Goal: Information Seeking & Learning: Learn about a topic

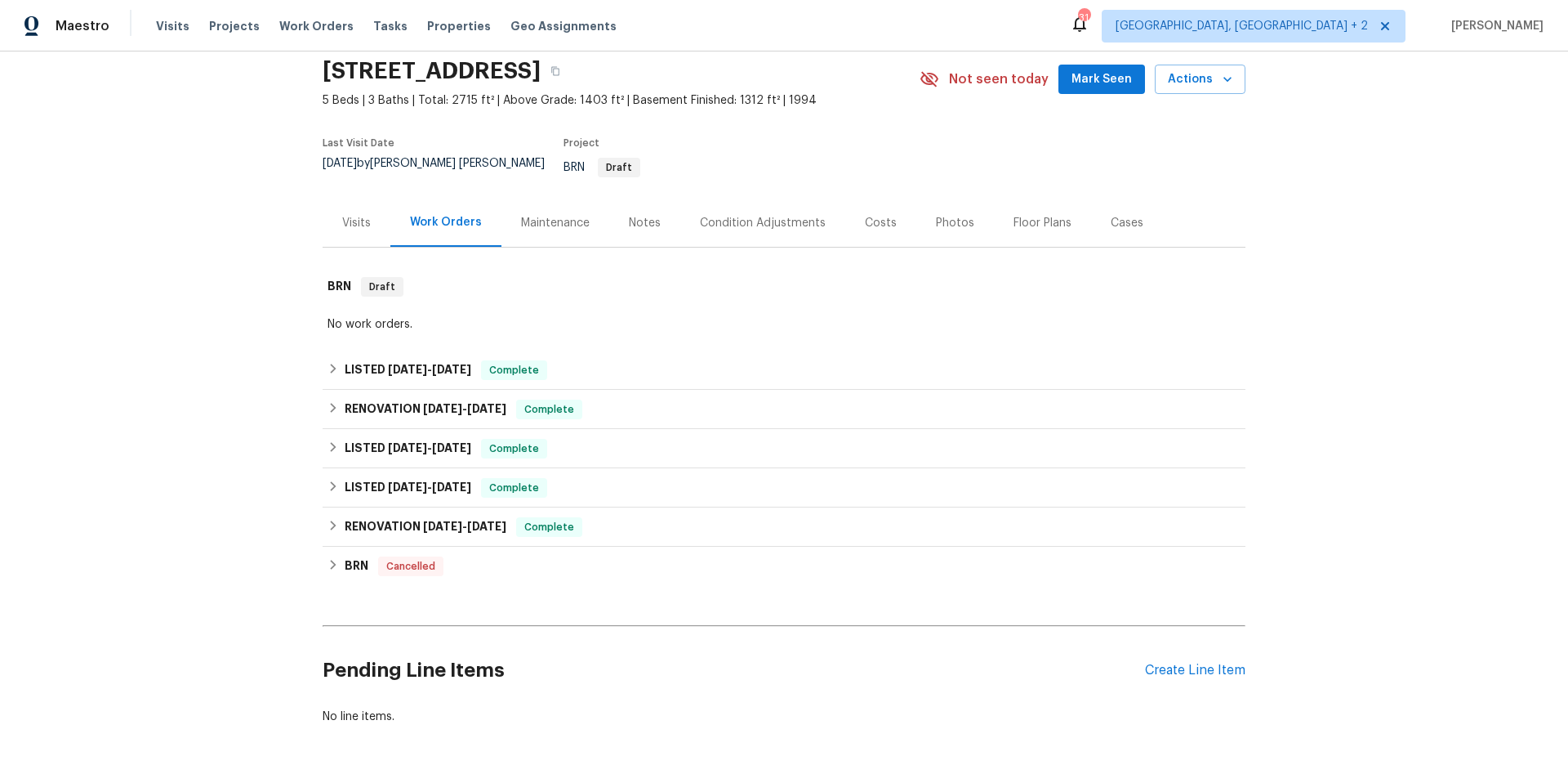
scroll to position [84, 0]
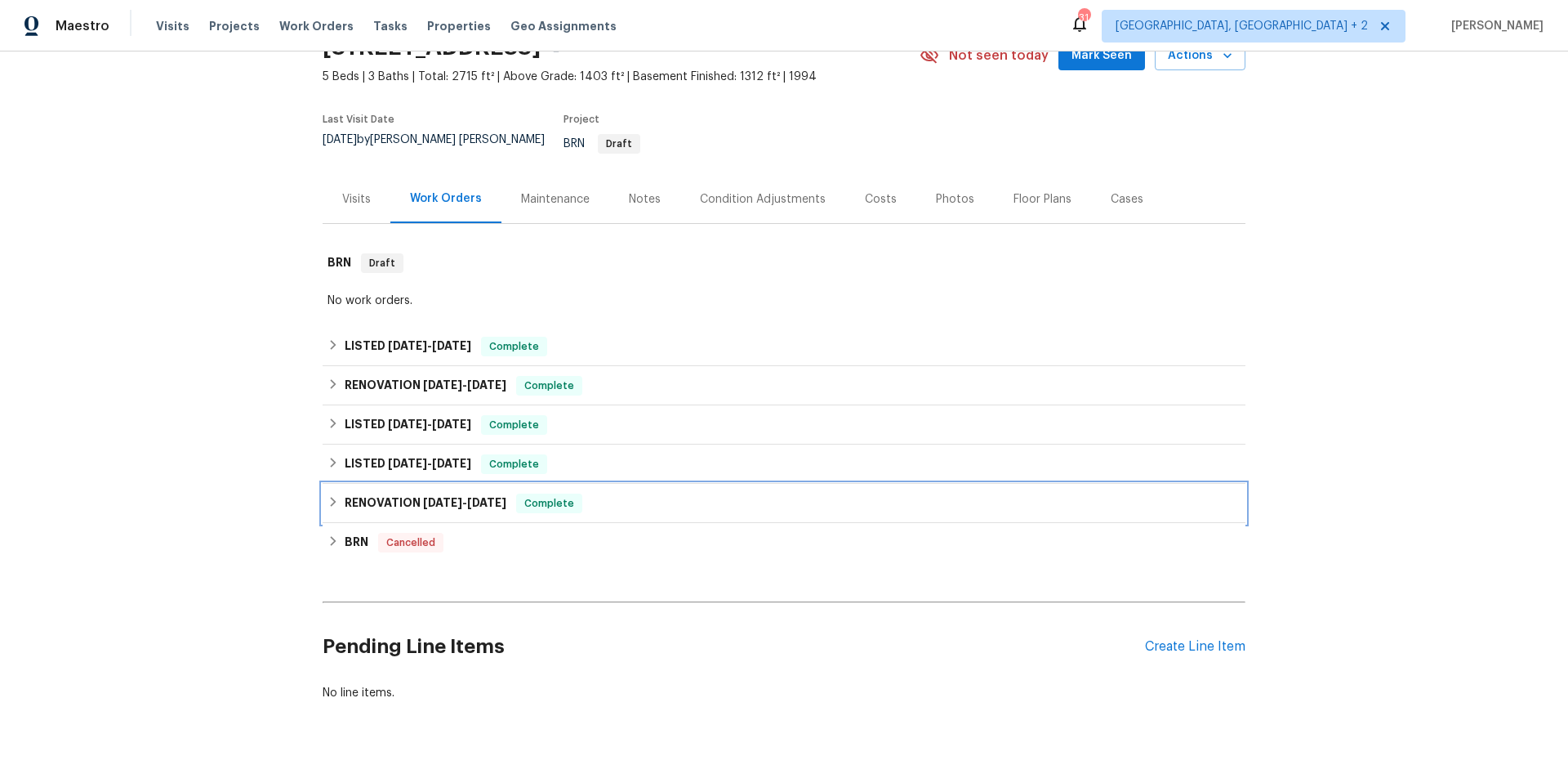
click at [331, 497] on icon at bounding box center [334, 502] width 6 height 10
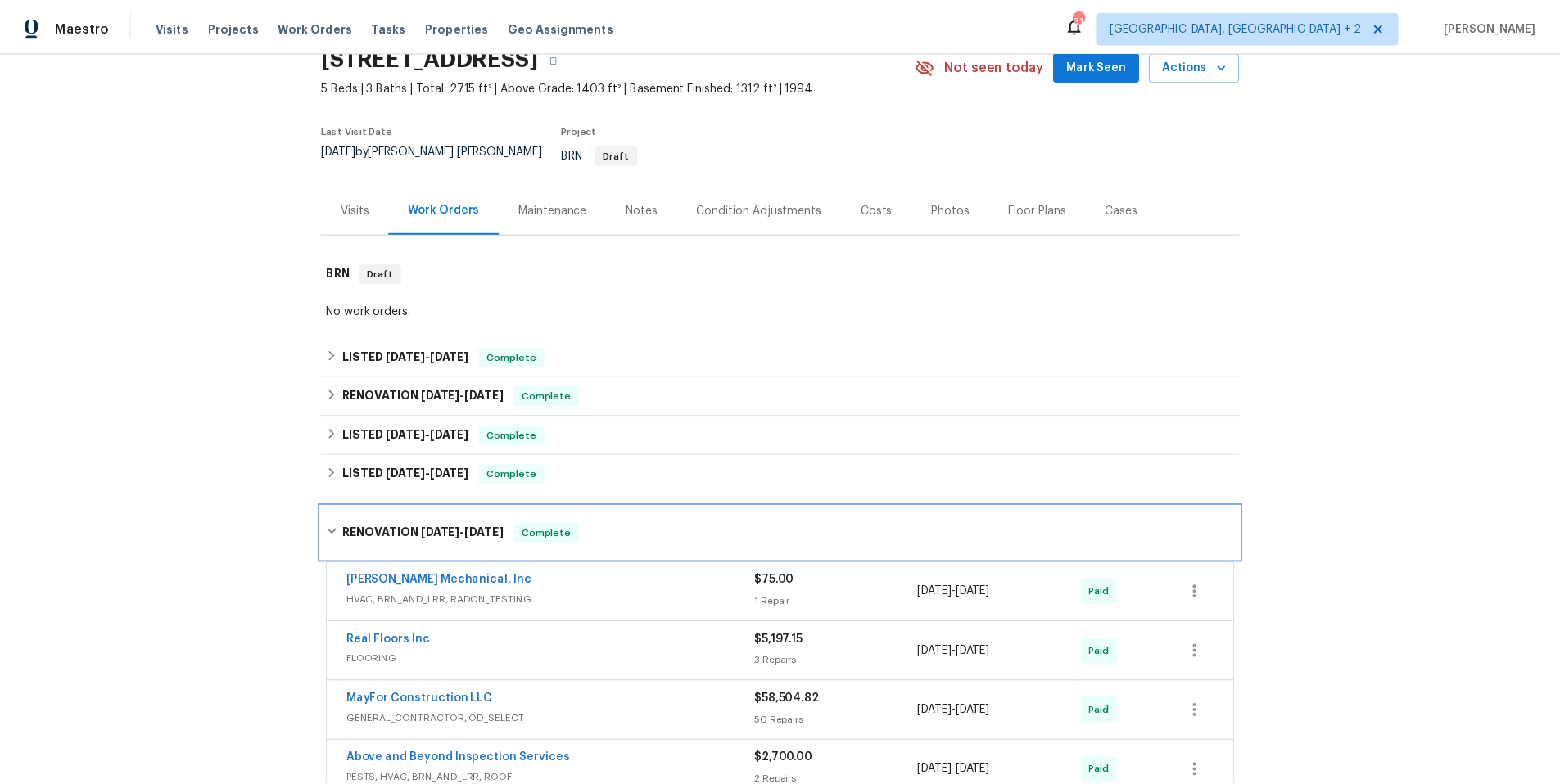
scroll to position [0, 0]
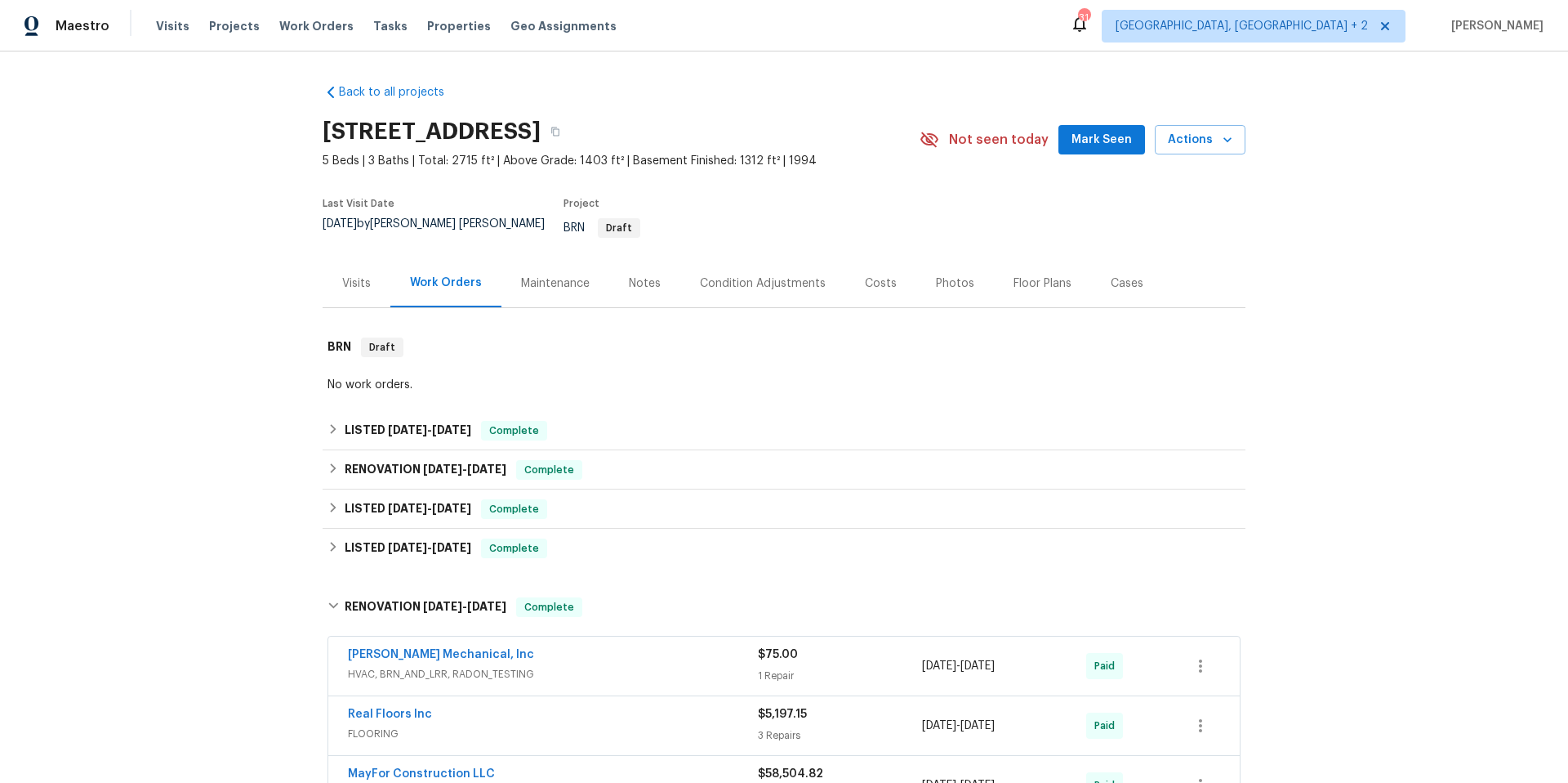
click at [864, 275] on div "Costs" at bounding box center [880, 283] width 32 height 17
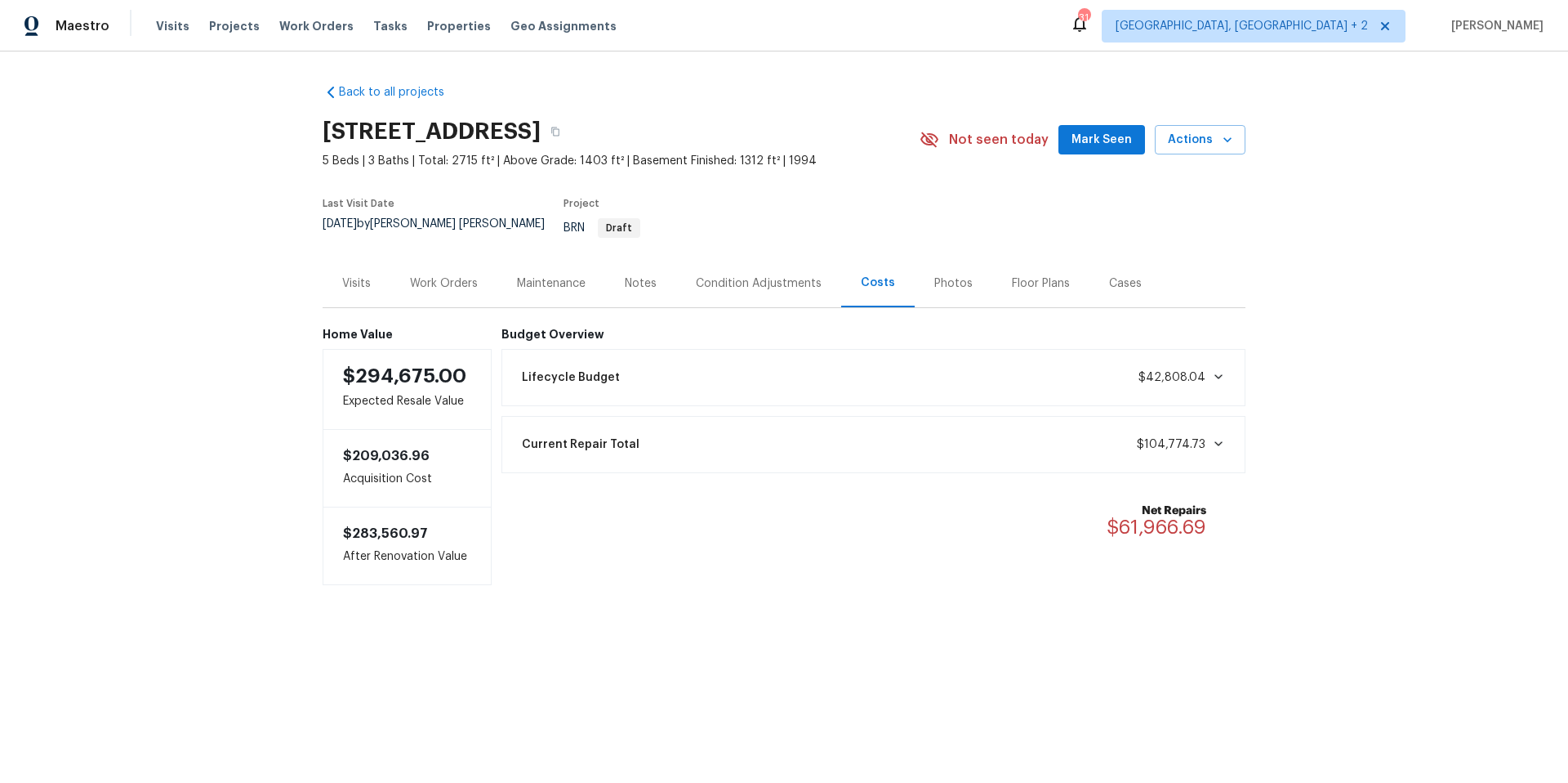
click at [1206, 440] on div "Current Repair Total $104,774.73" at bounding box center [874, 444] width 724 height 36
click at [639, 275] on div "Notes" at bounding box center [640, 283] width 32 height 17
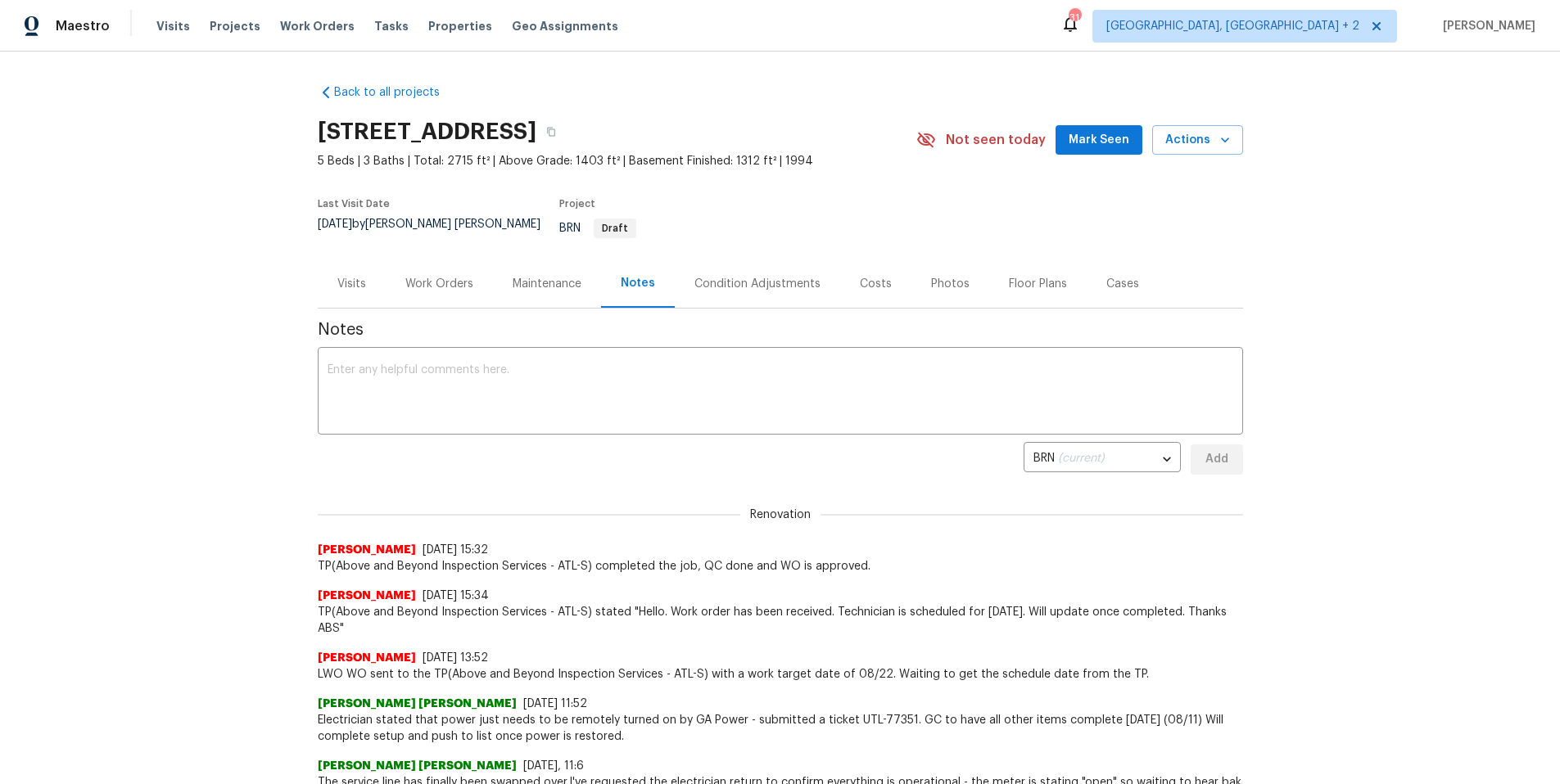
click at [840, 271] on div "Costs" at bounding box center [875, 283] width 71 height 48
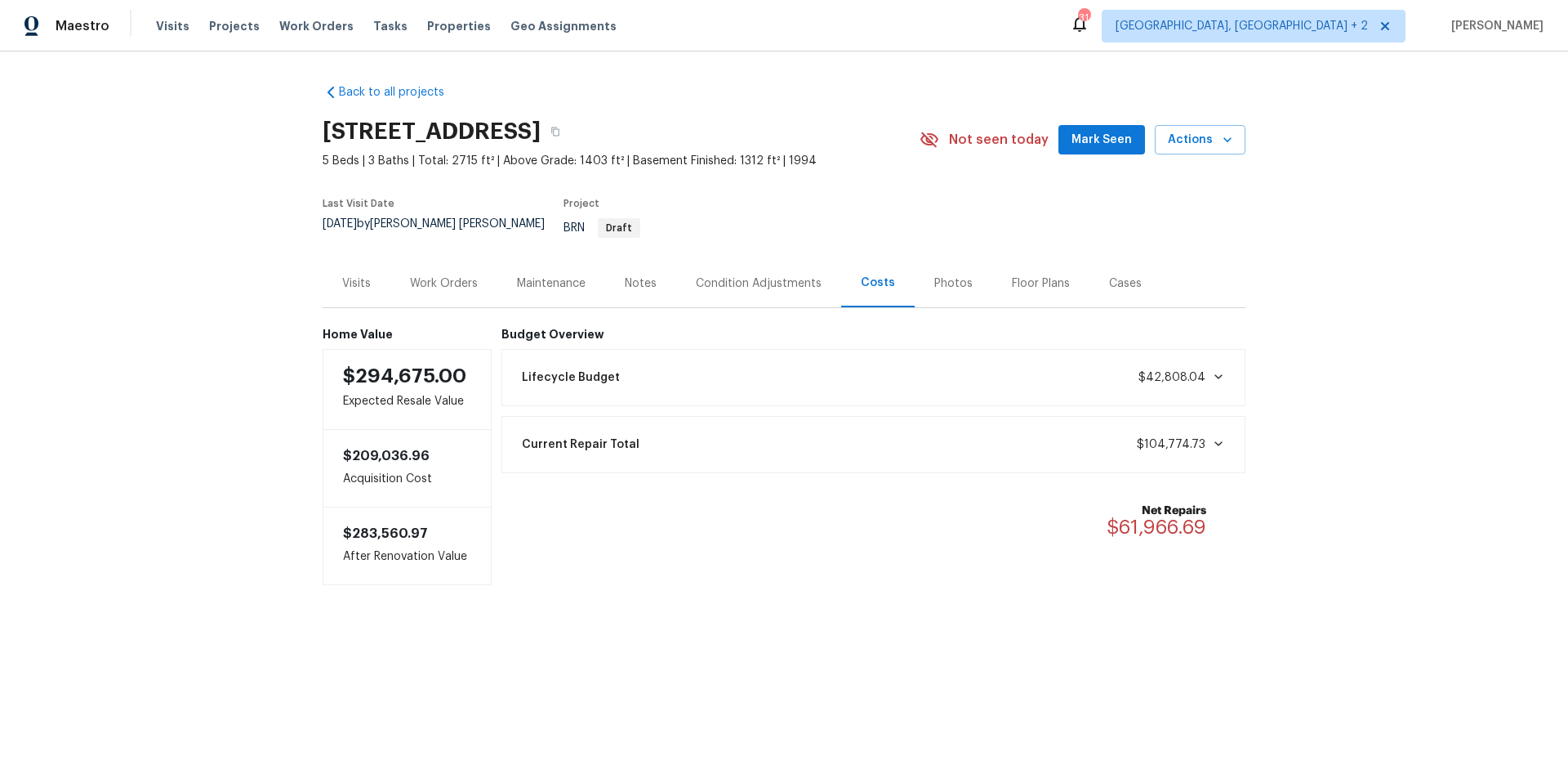
click at [1215, 374] on icon at bounding box center [1219, 376] width 8 height 5
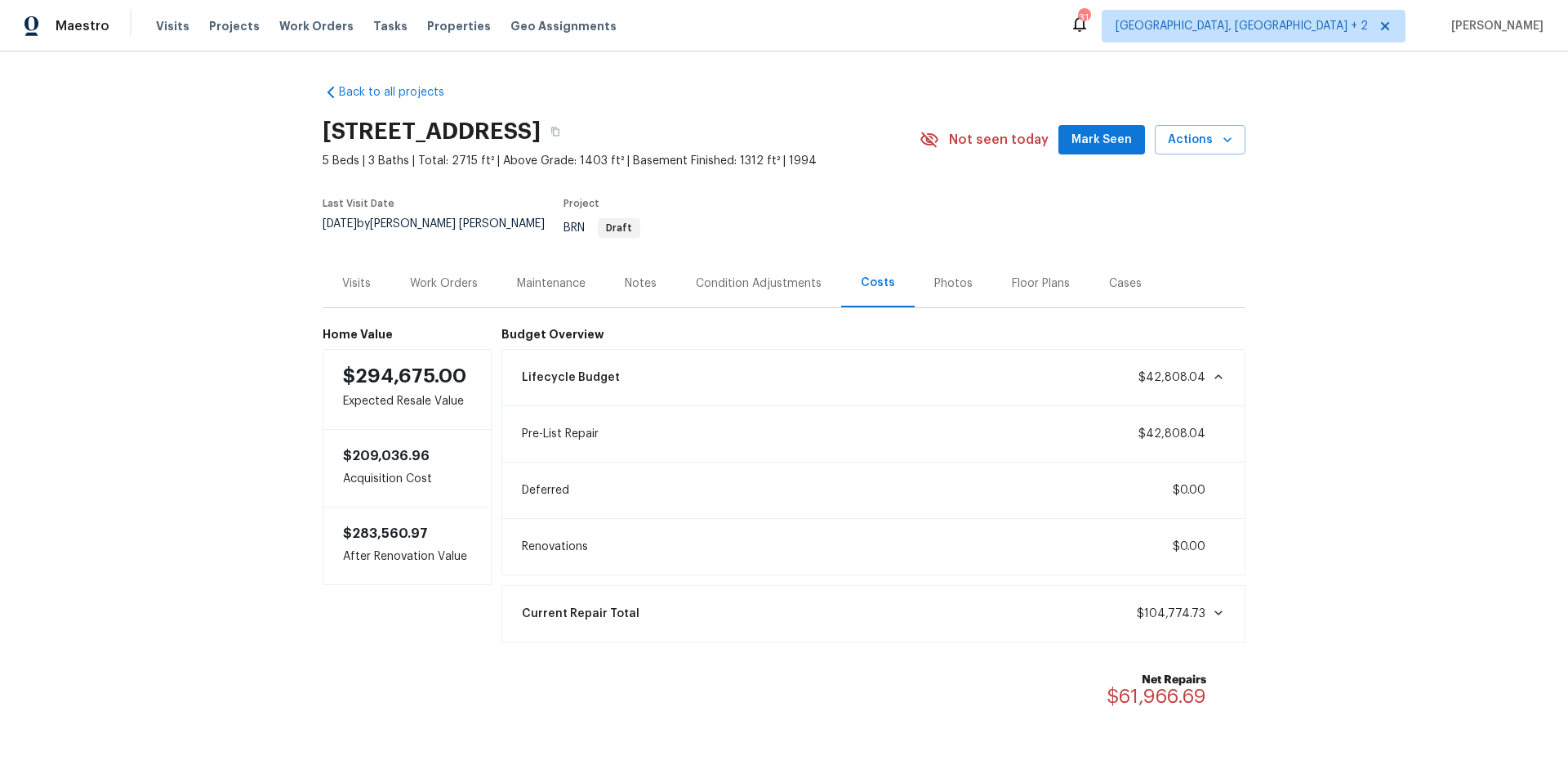
click at [1212, 370] on icon at bounding box center [1218, 376] width 13 height 13
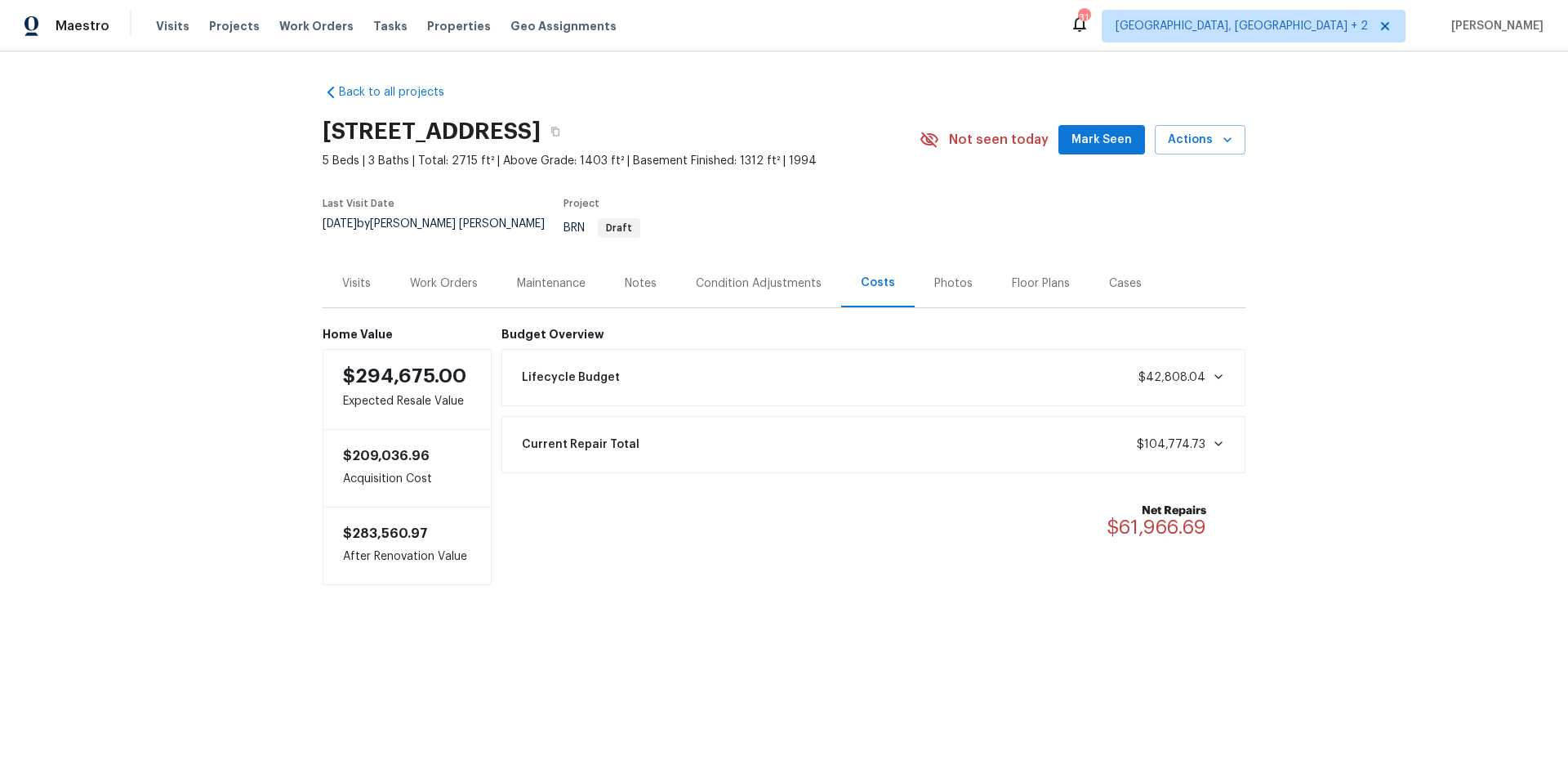
click at [1210, 447] on div "Current Repair Total $104,774.73" at bounding box center [874, 444] width 724 height 36
click at [1206, 437] on span at bounding box center [1216, 443] width 20 height 13
click at [438, 275] on div "Work Orders" at bounding box center [443, 283] width 67 height 17
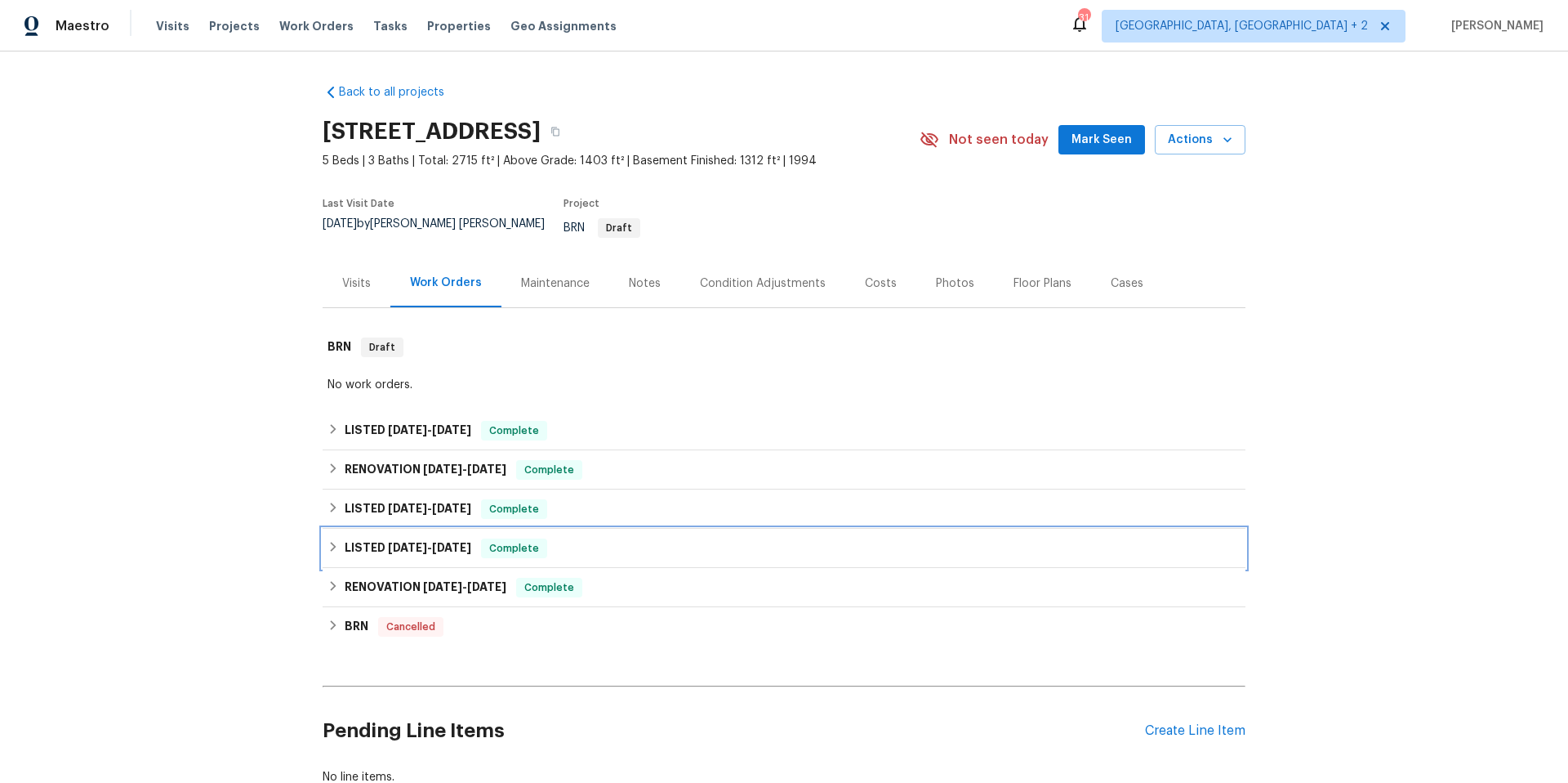
click at [331, 542] on icon at bounding box center [334, 547] width 6 height 10
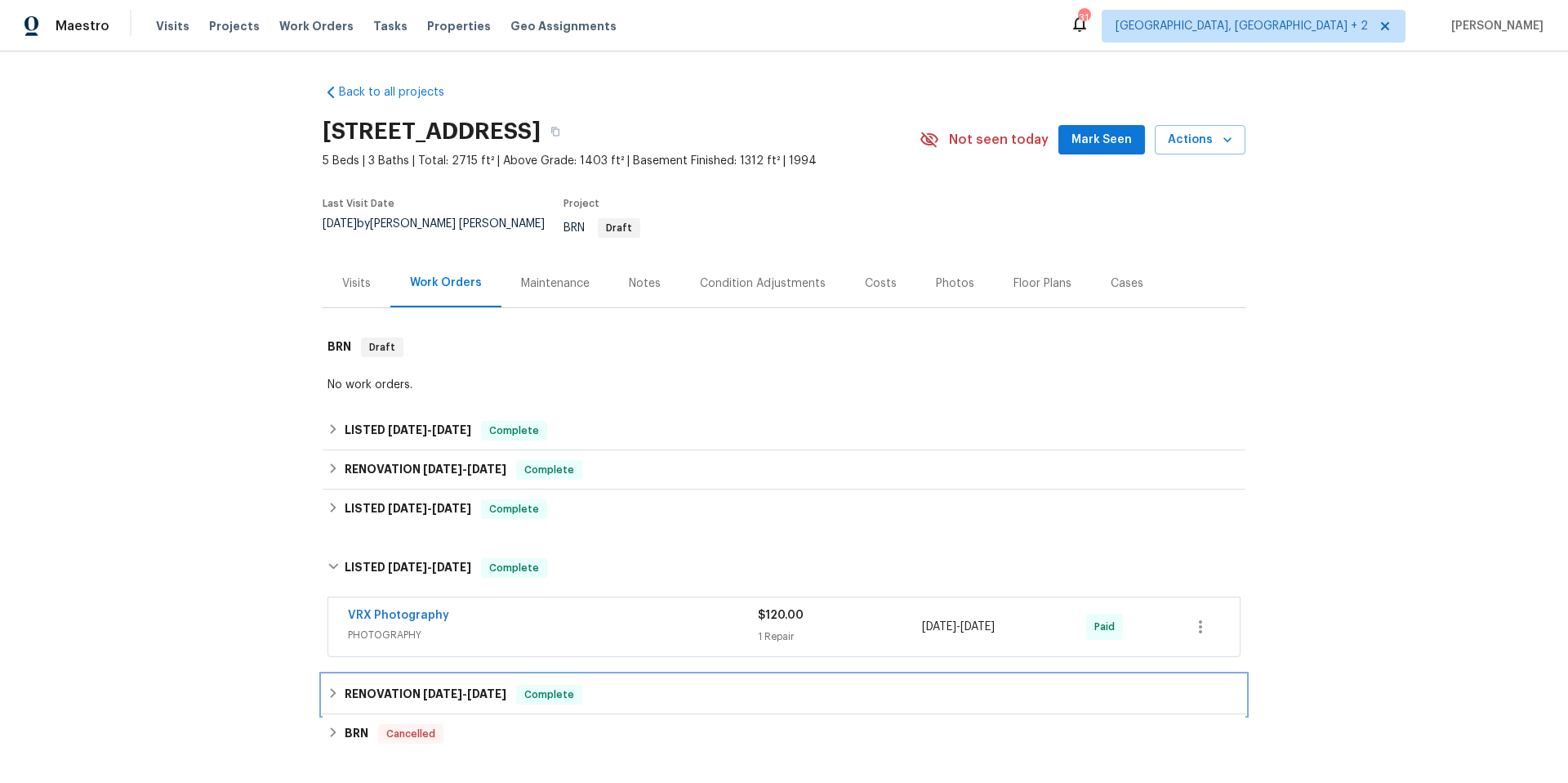
click at [328, 687] on icon at bounding box center [334, 693] width 12 height 12
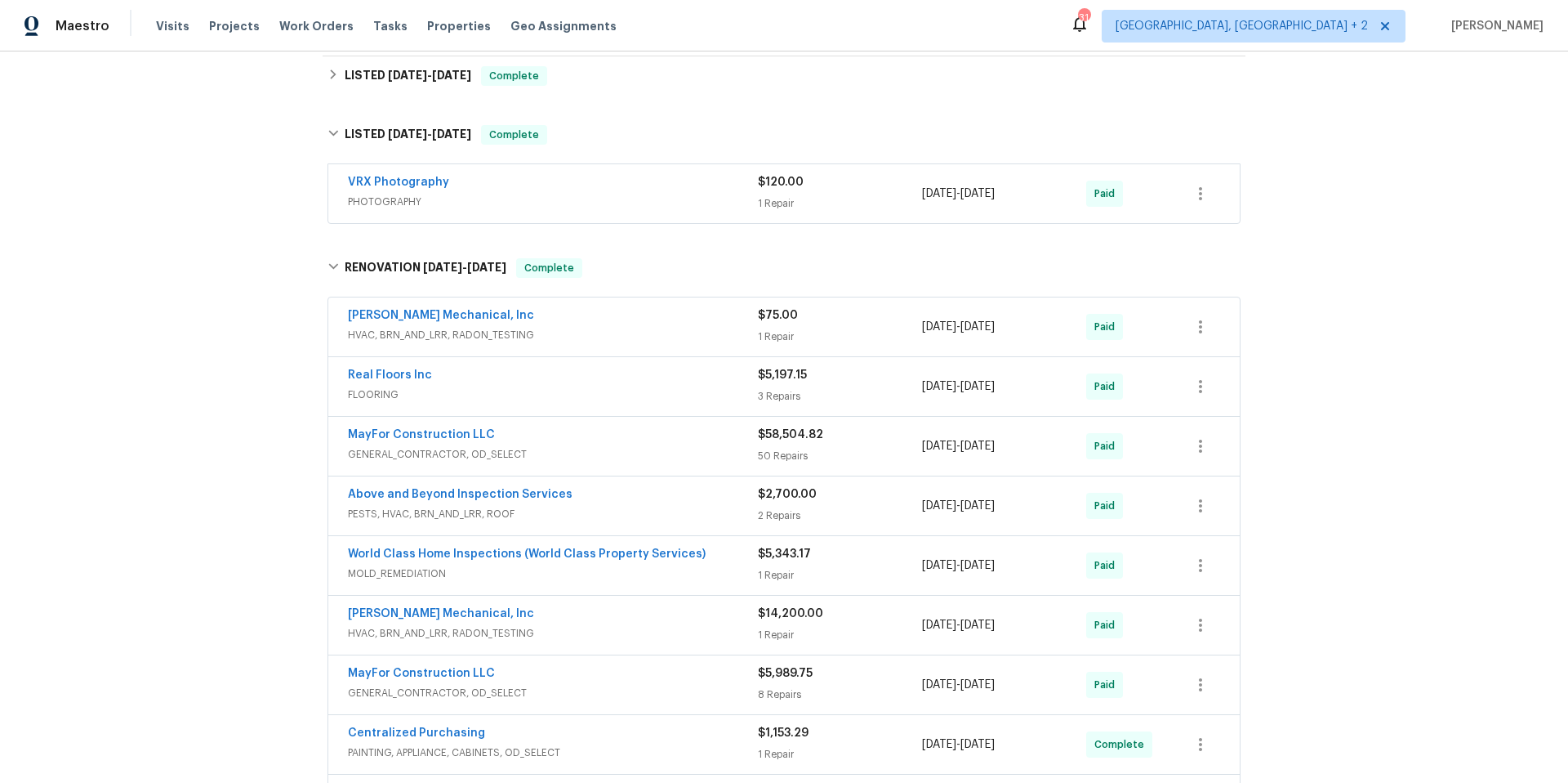
scroll to position [3, 0]
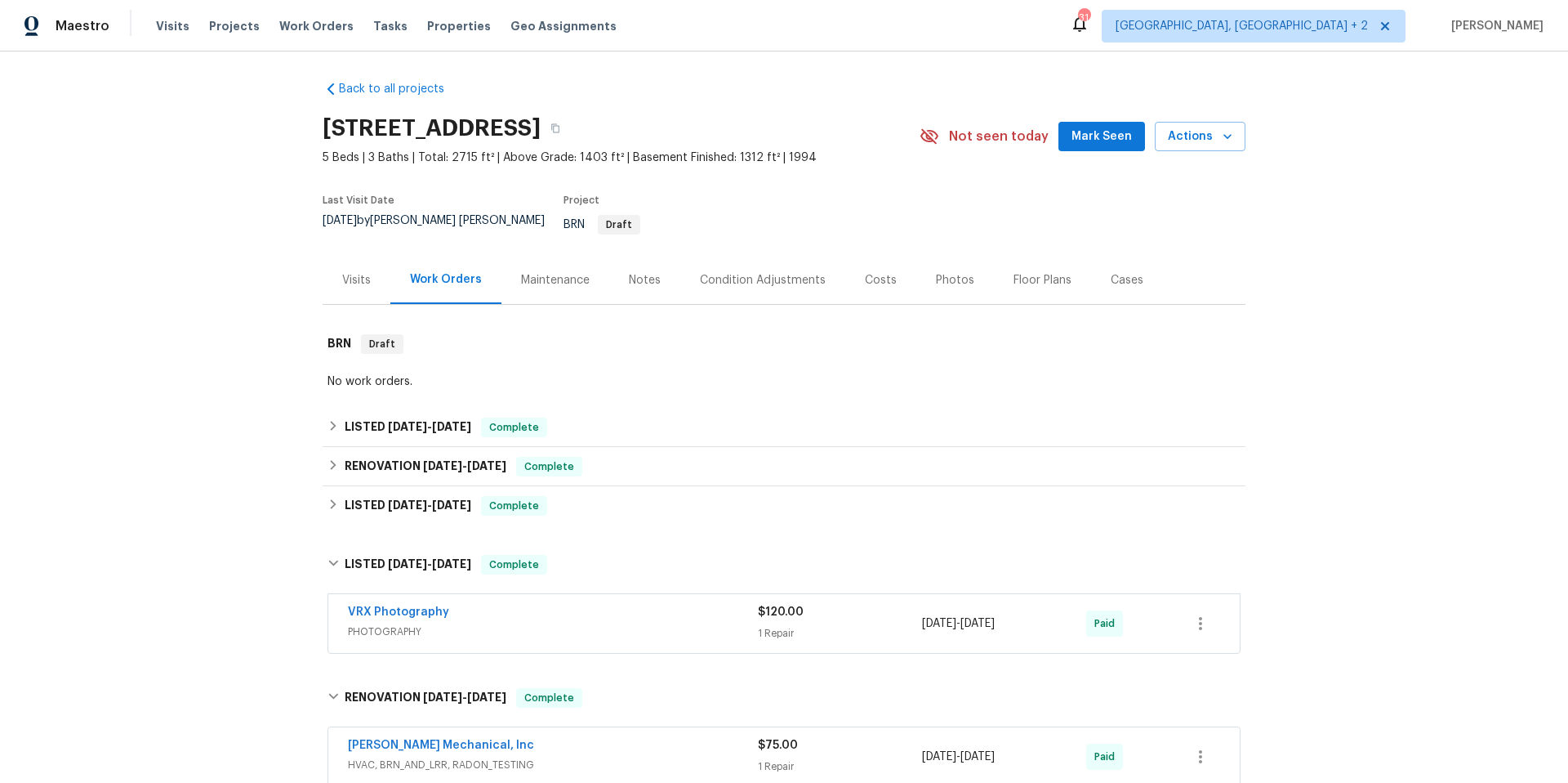
click at [864, 274] on div "Costs" at bounding box center [880, 280] width 32 height 17
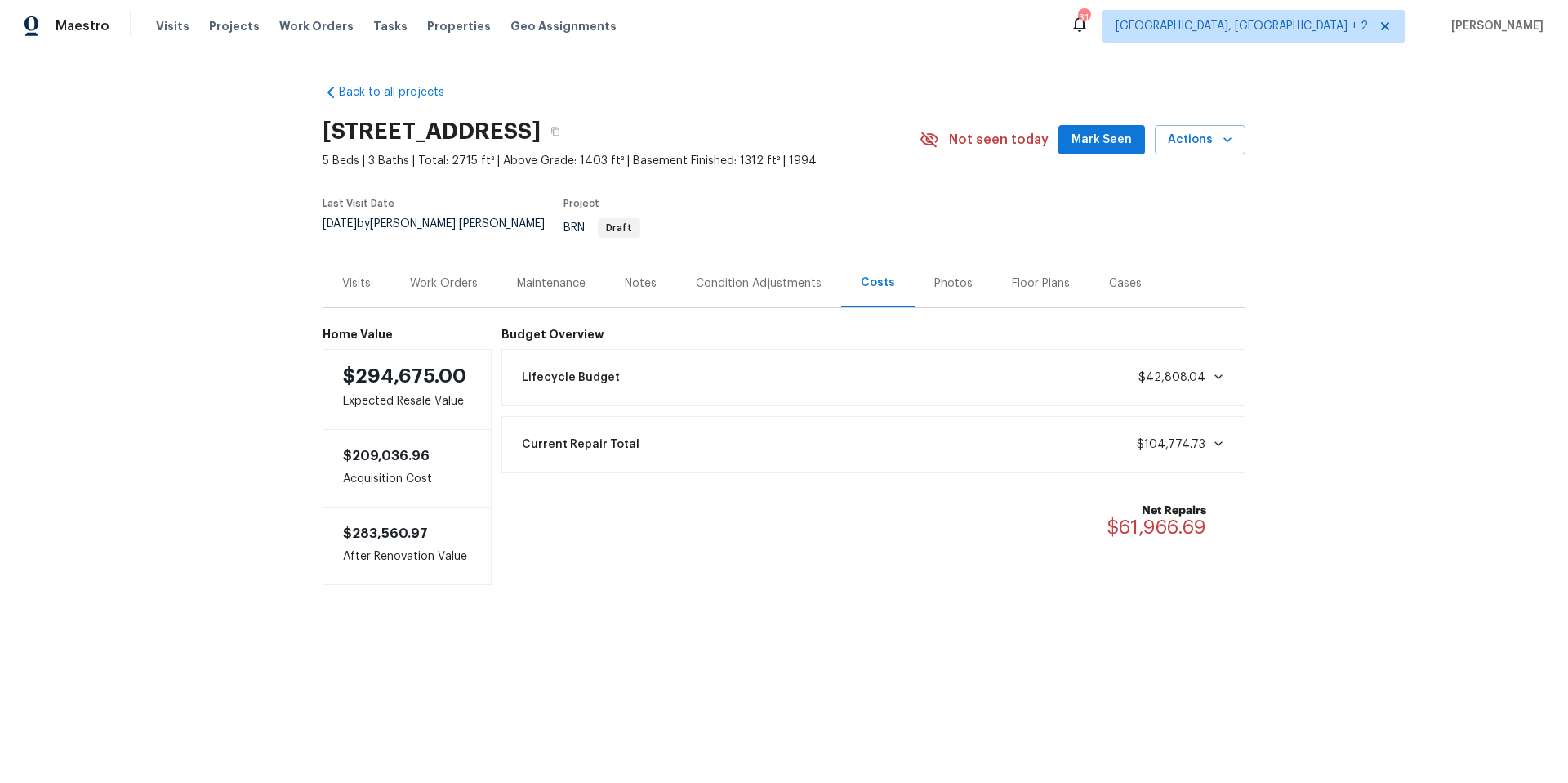
click at [1206, 437] on span at bounding box center [1216, 443] width 20 height 13
click at [1215, 374] on icon at bounding box center [1219, 376] width 8 height 5
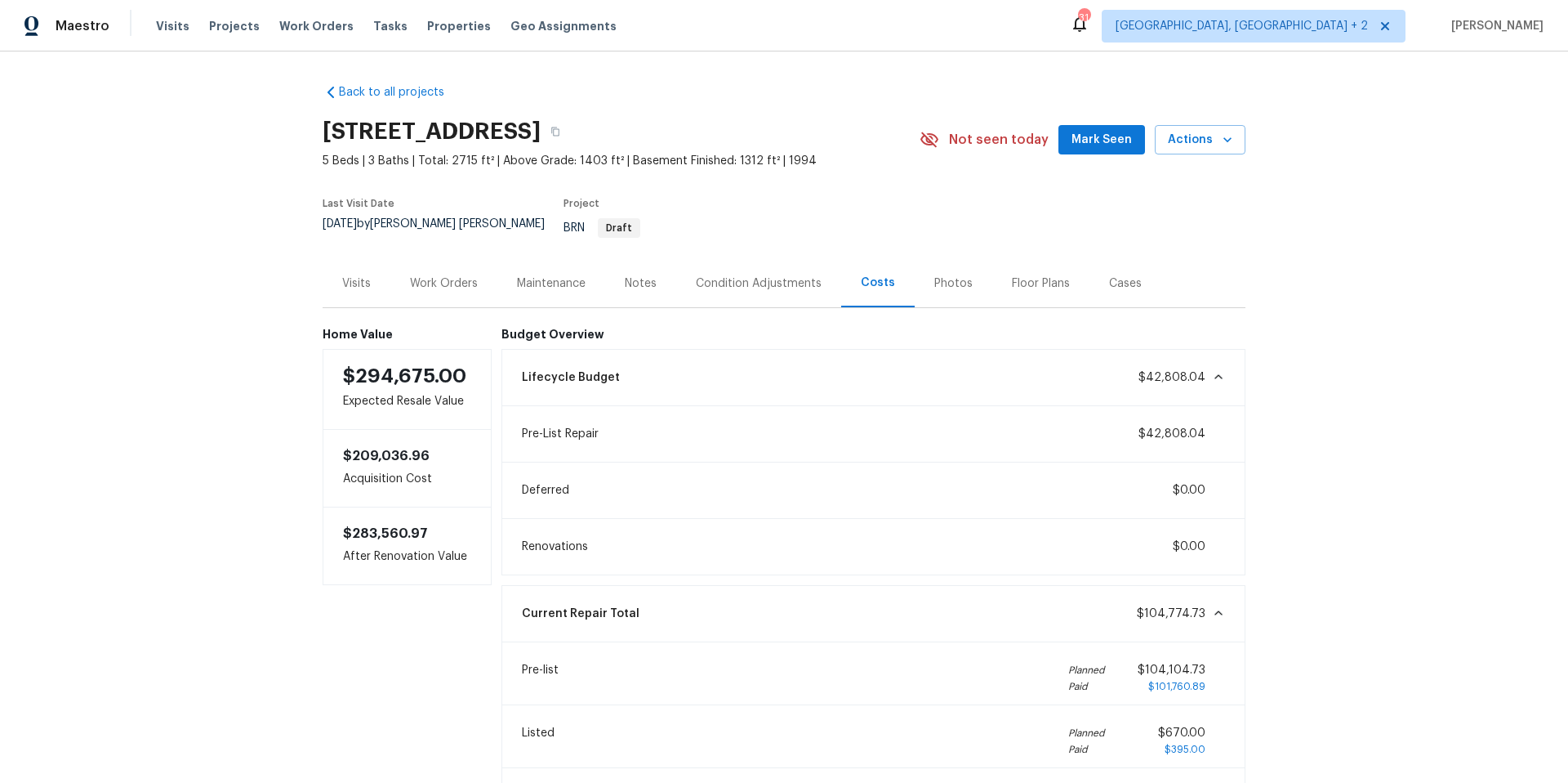
click at [1212, 370] on icon at bounding box center [1218, 376] width 13 height 13
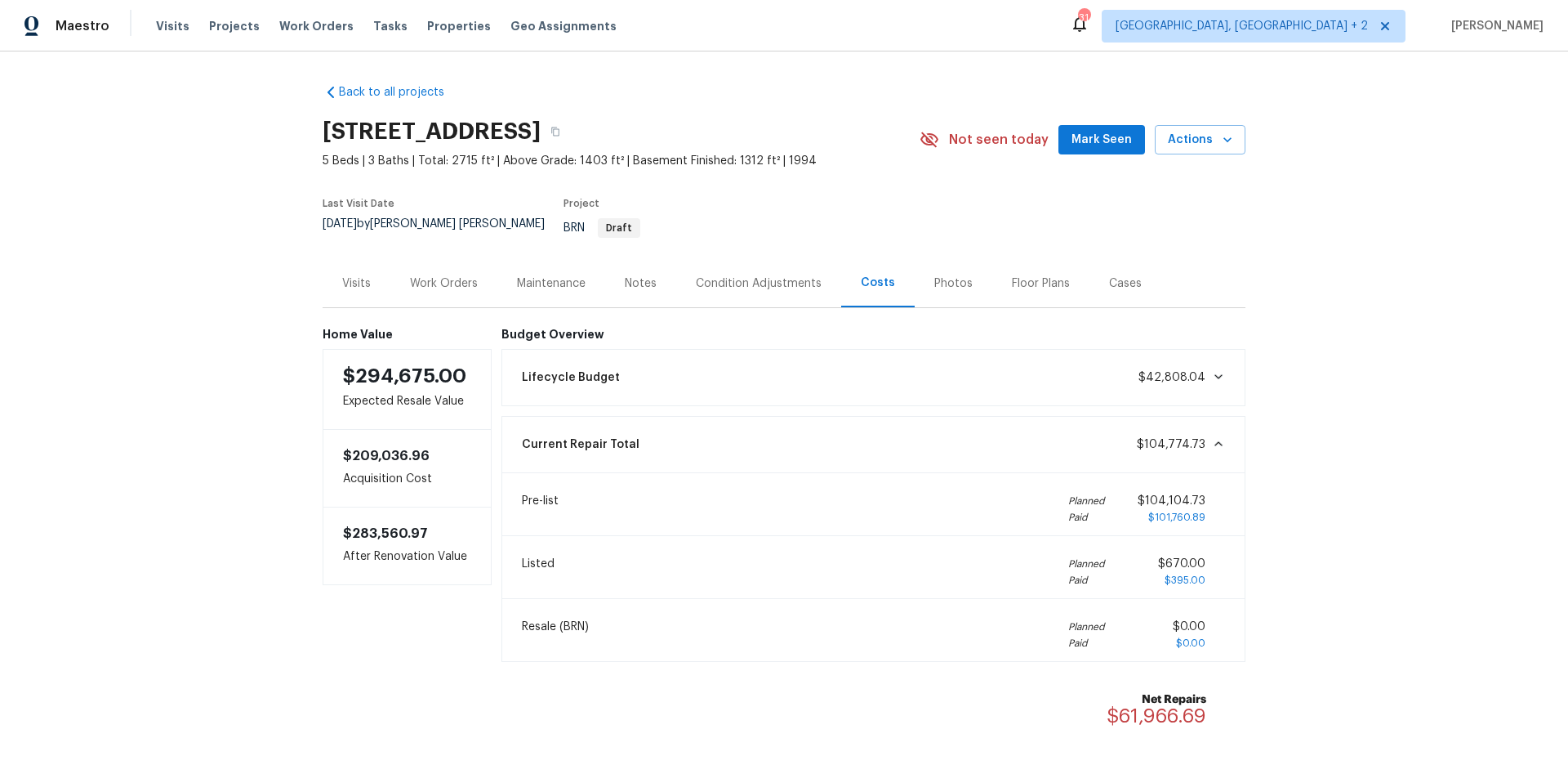
click at [454, 275] on div "Work Orders" at bounding box center [443, 283] width 67 height 17
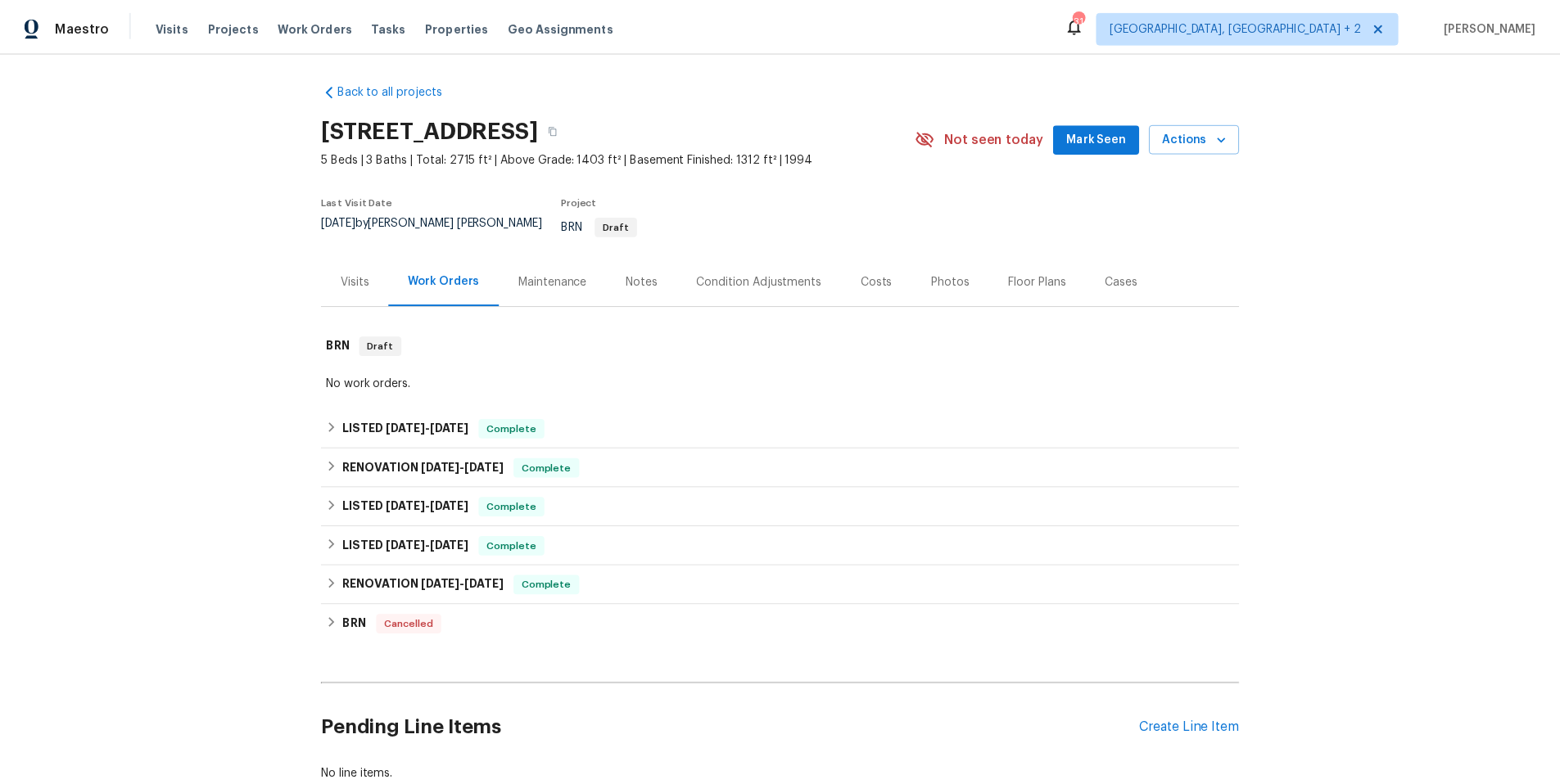
scroll to position [3, 0]
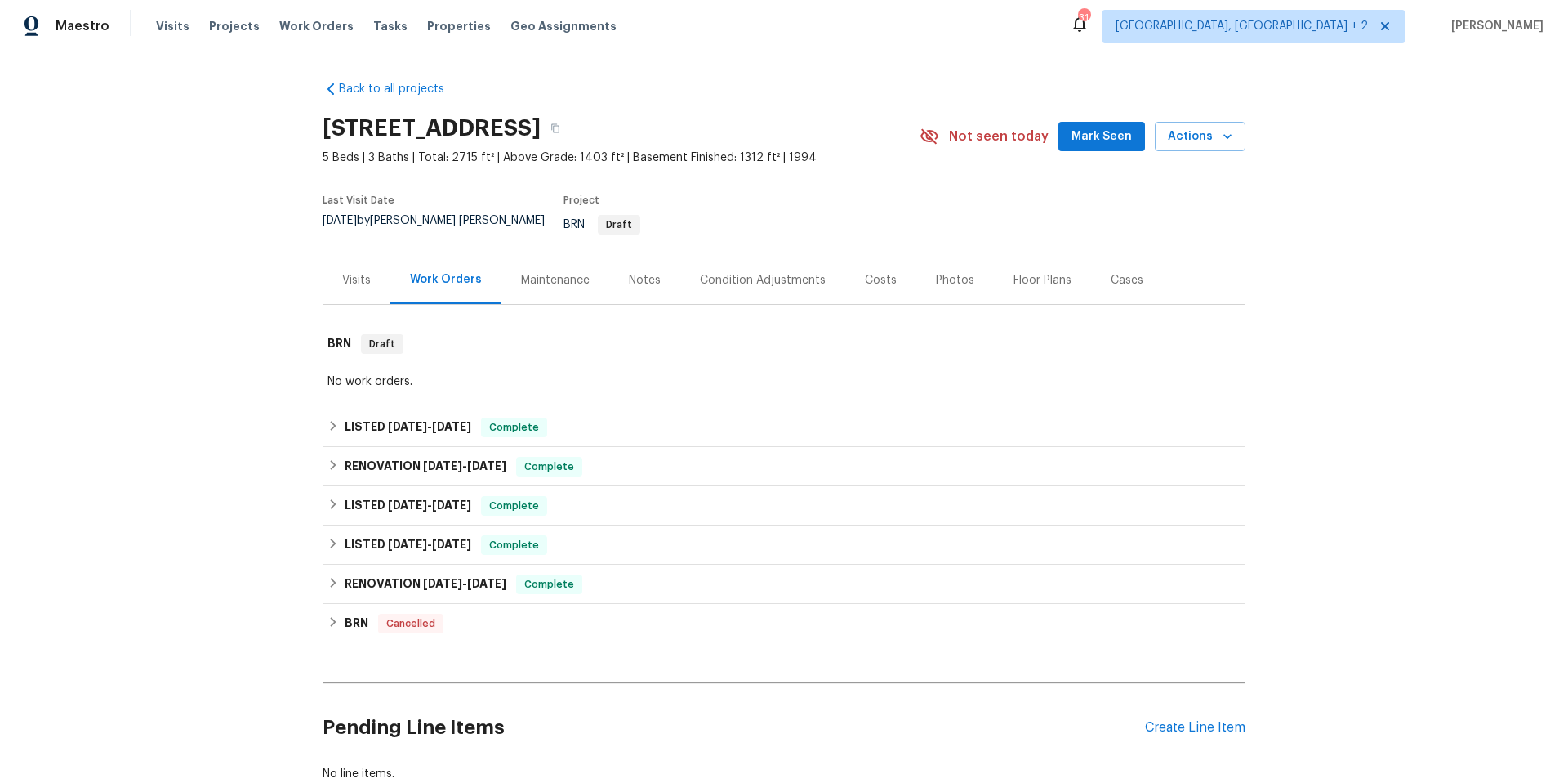
click at [634, 259] on div "Notes" at bounding box center [644, 279] width 71 height 48
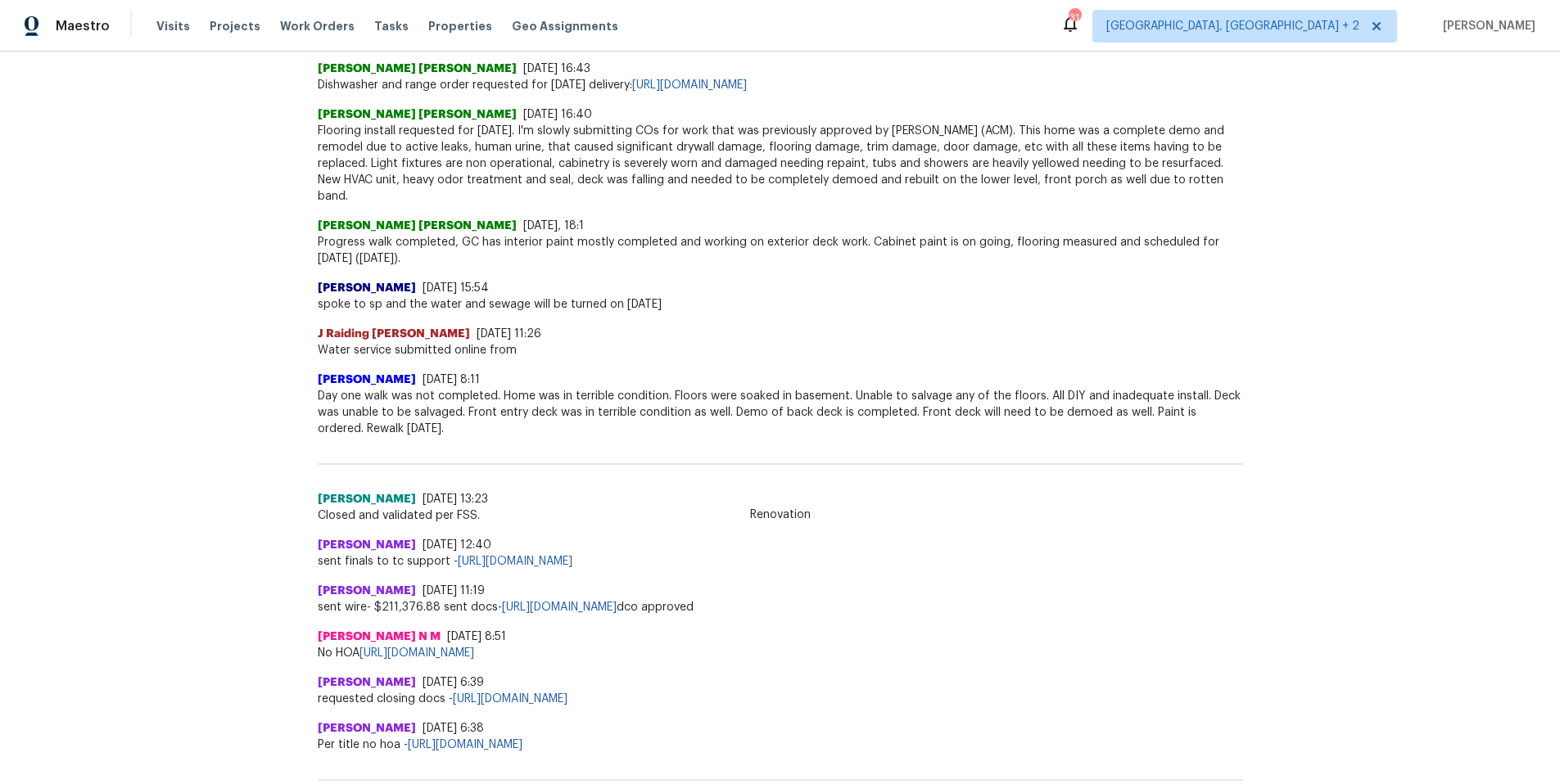
scroll to position [2338, 0]
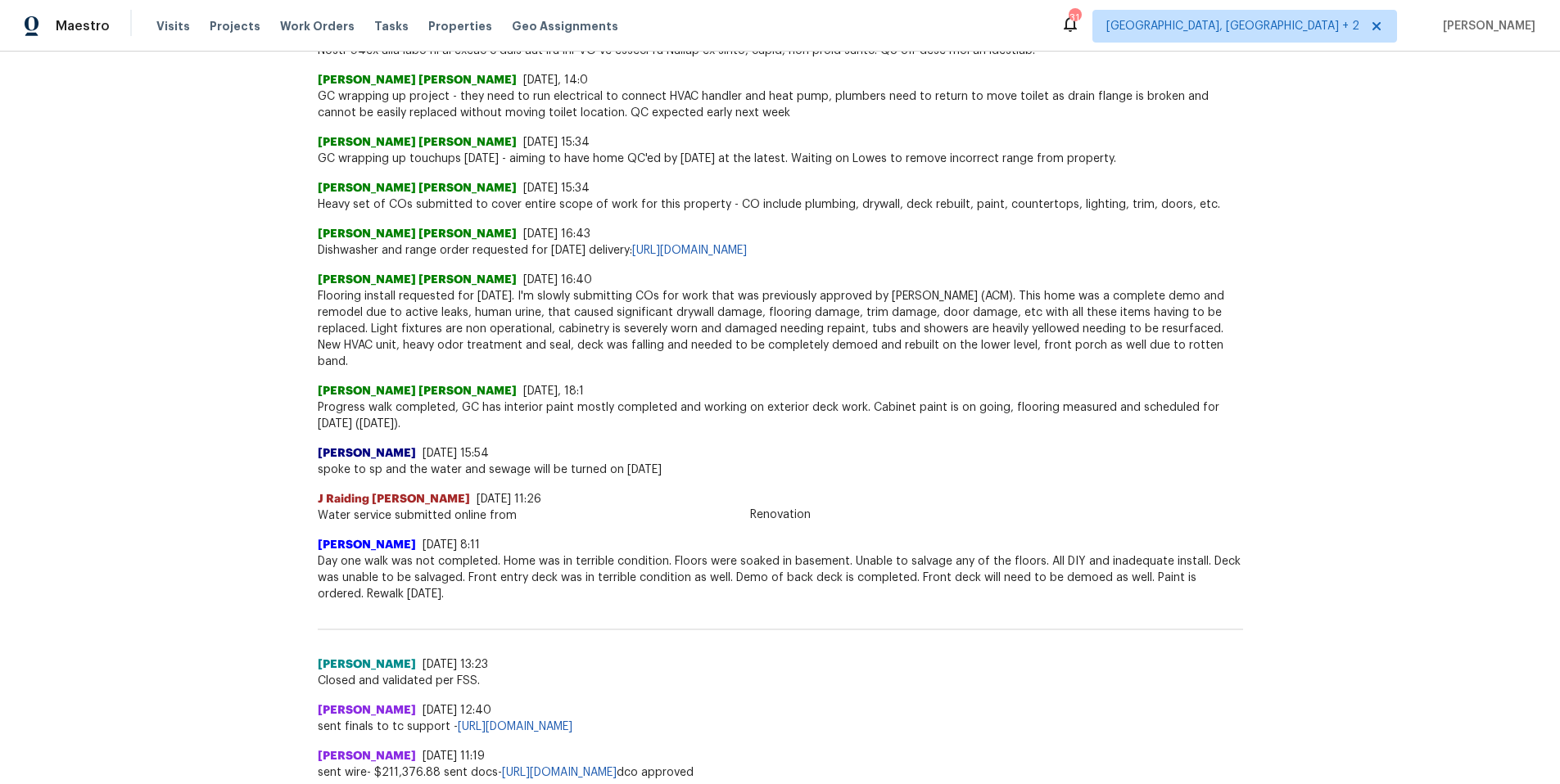
click at [226, 476] on div "Back to all projects 7240 Raintree Loop, Jonesboro, GA 30236 5 Beds | 3 Baths |…" at bounding box center [780, 417] width 1560 height 732
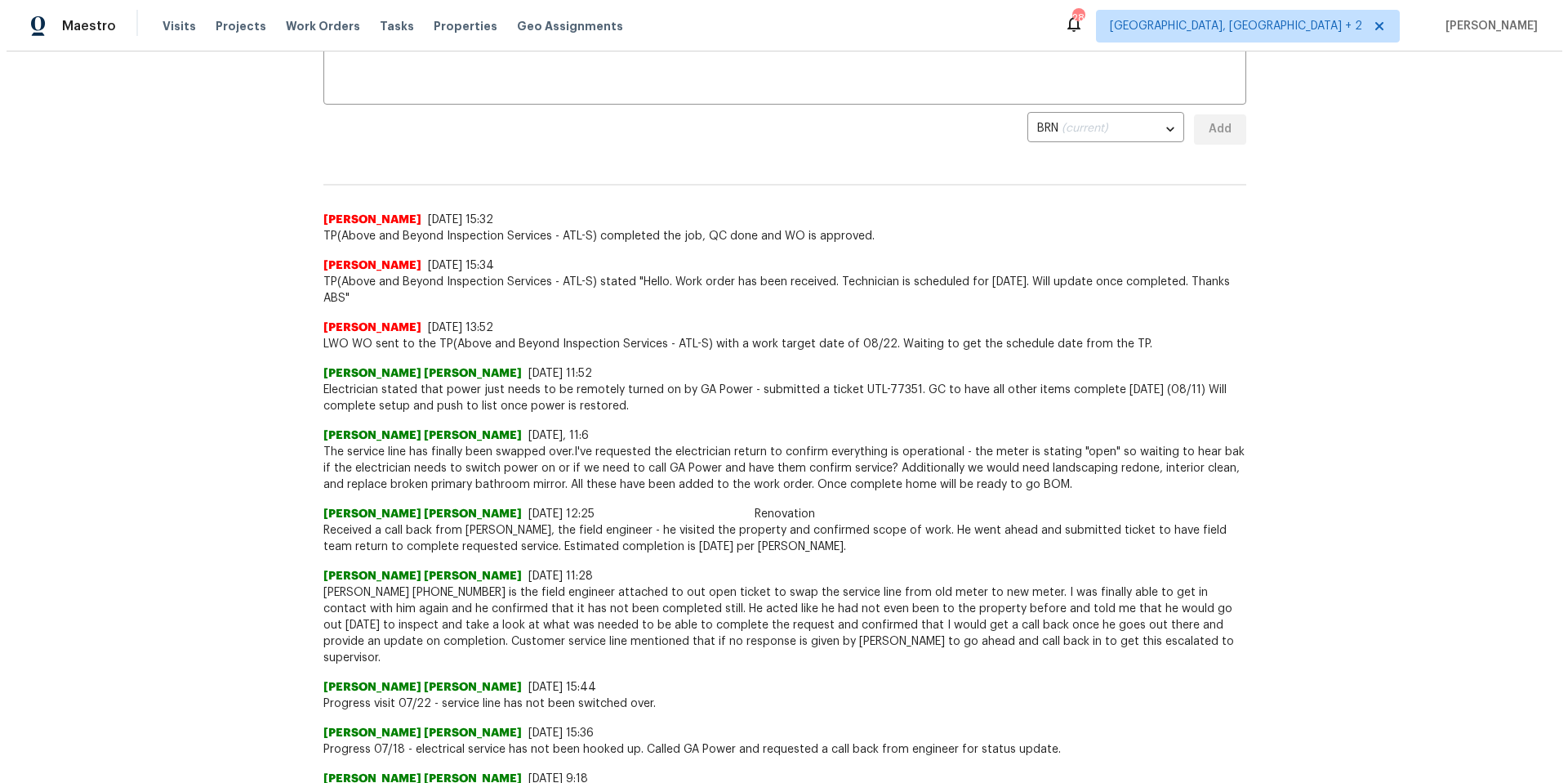
scroll to position [0, 0]
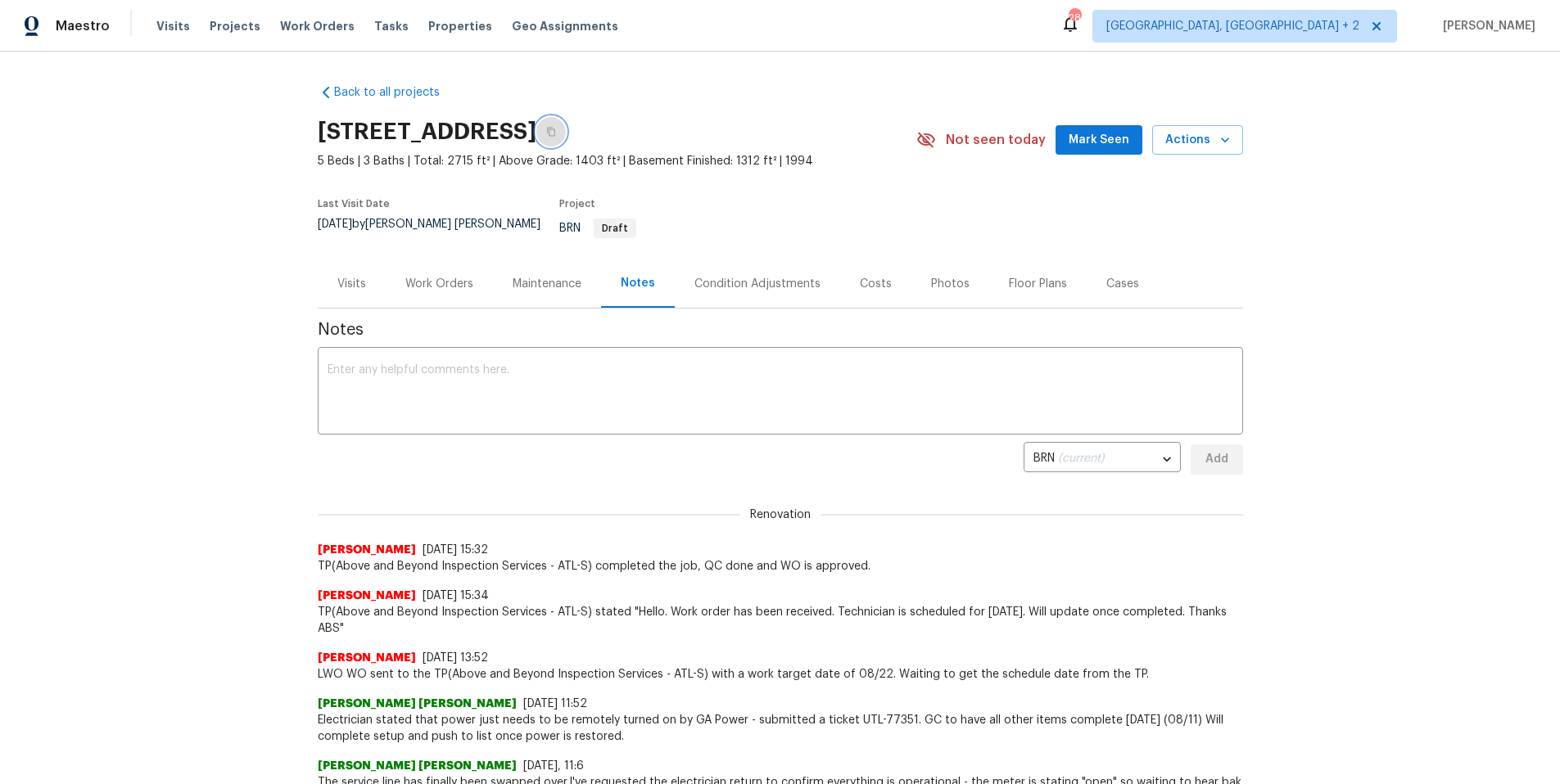
click at [556, 130] on icon "button" at bounding box center [551, 132] width 8 height 9
click at [931, 276] on div "Photos" at bounding box center [950, 283] width 38 height 17
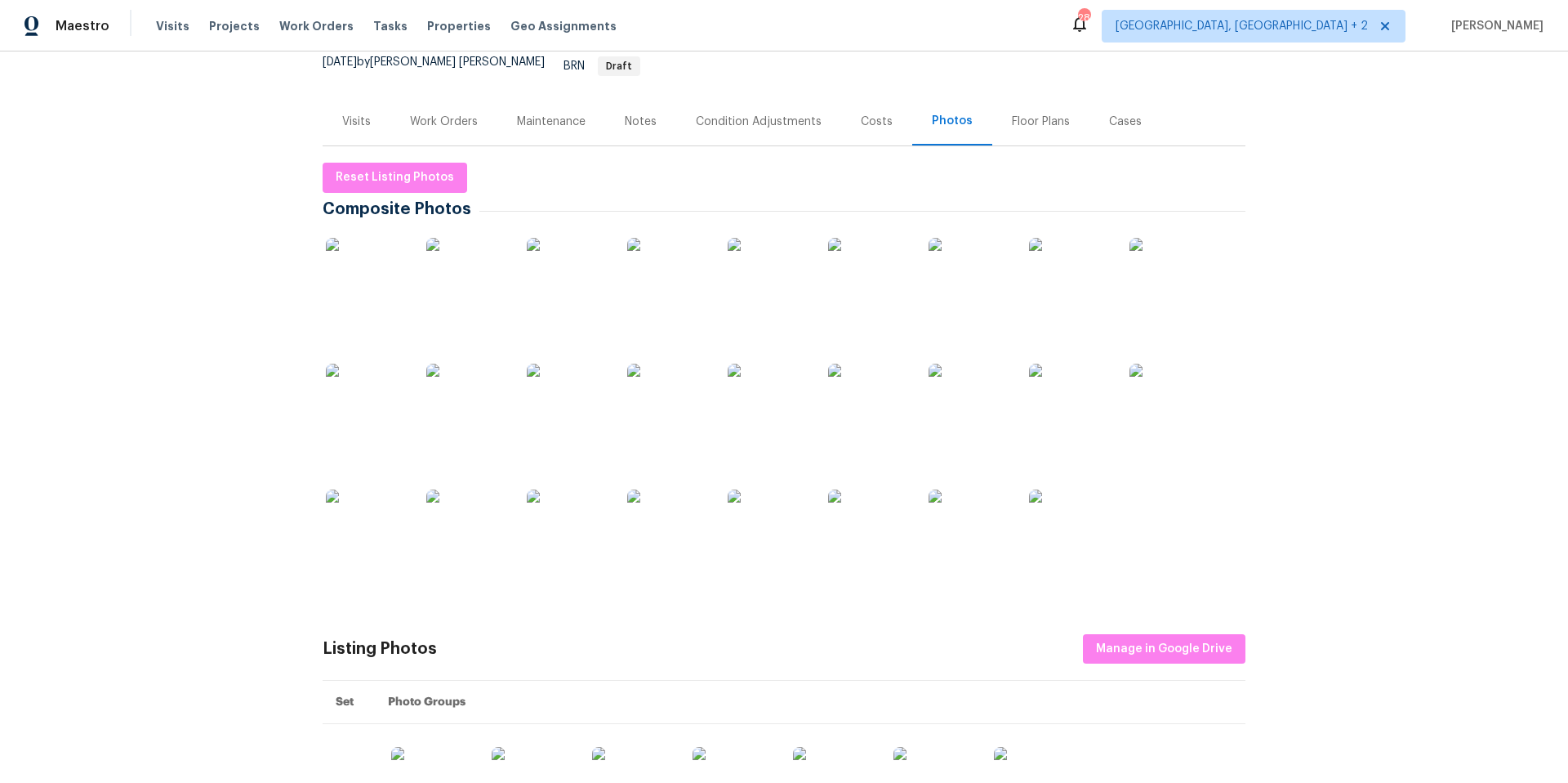
scroll to position [97, 0]
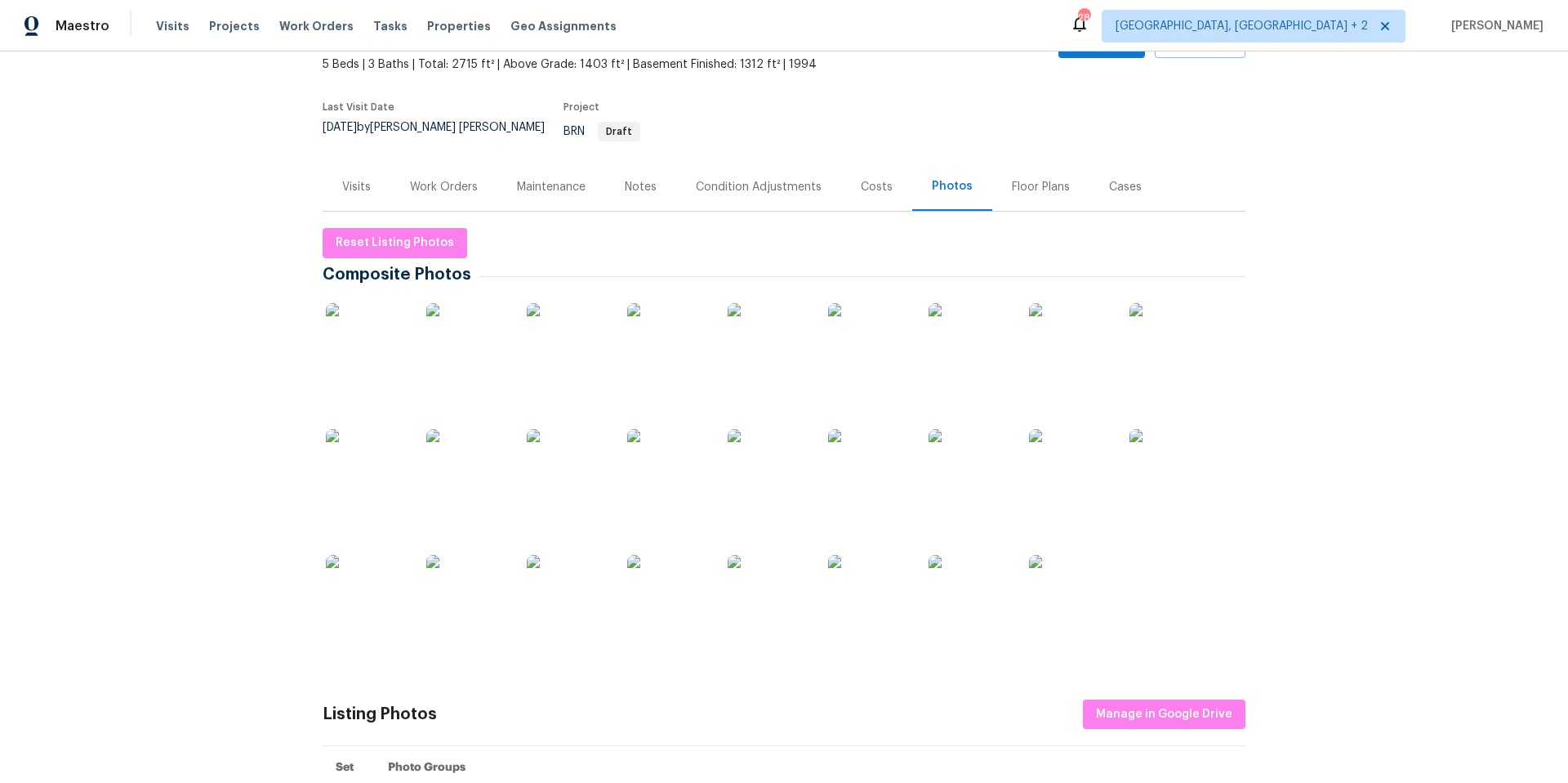
click at [663, 323] on img at bounding box center [668, 345] width 82 height 82
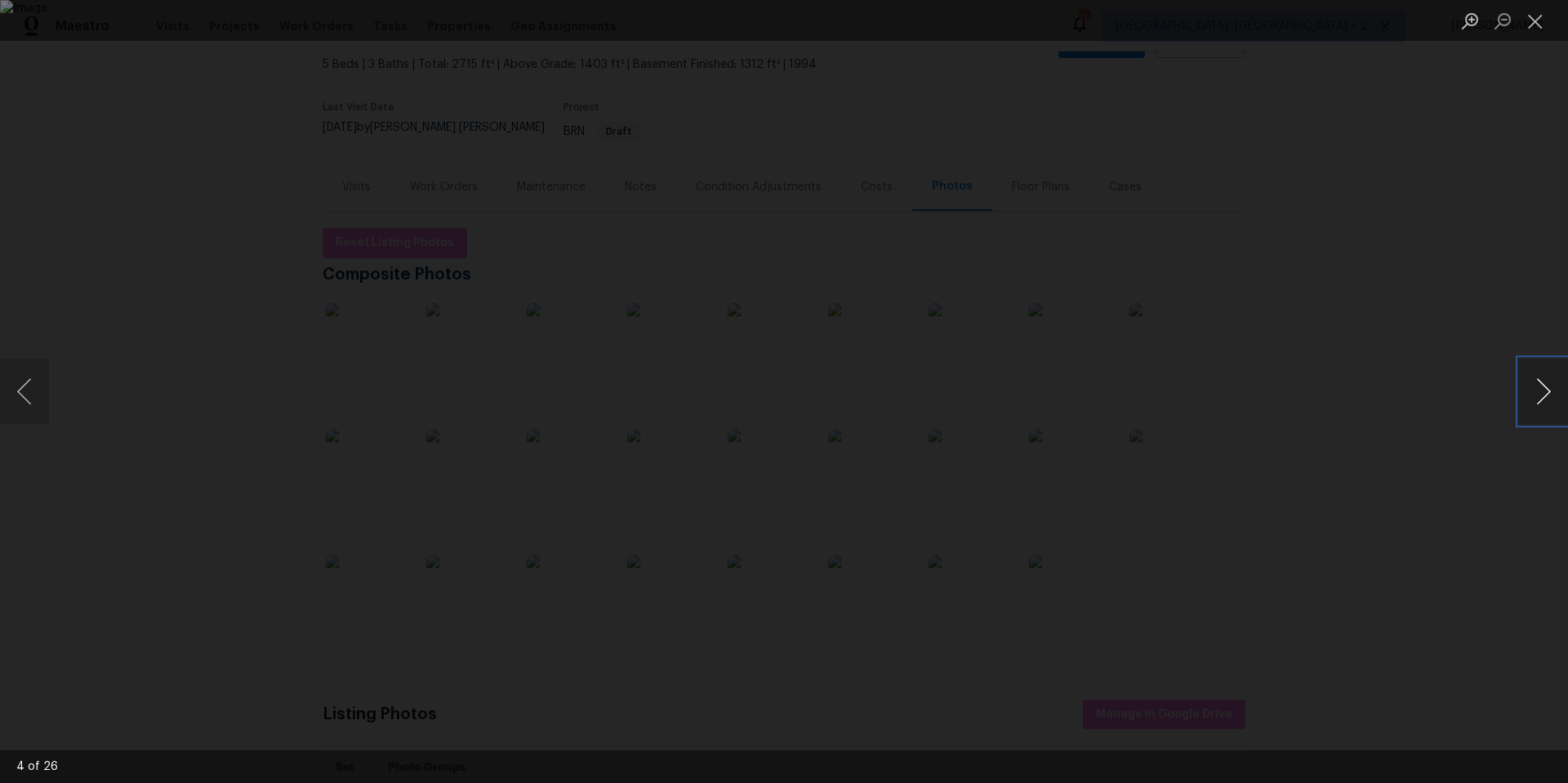
click at [1521, 376] on button "Next image" at bounding box center [1544, 391] width 49 height 65
click at [25, 389] on button "Previous image" at bounding box center [24, 391] width 49 height 65
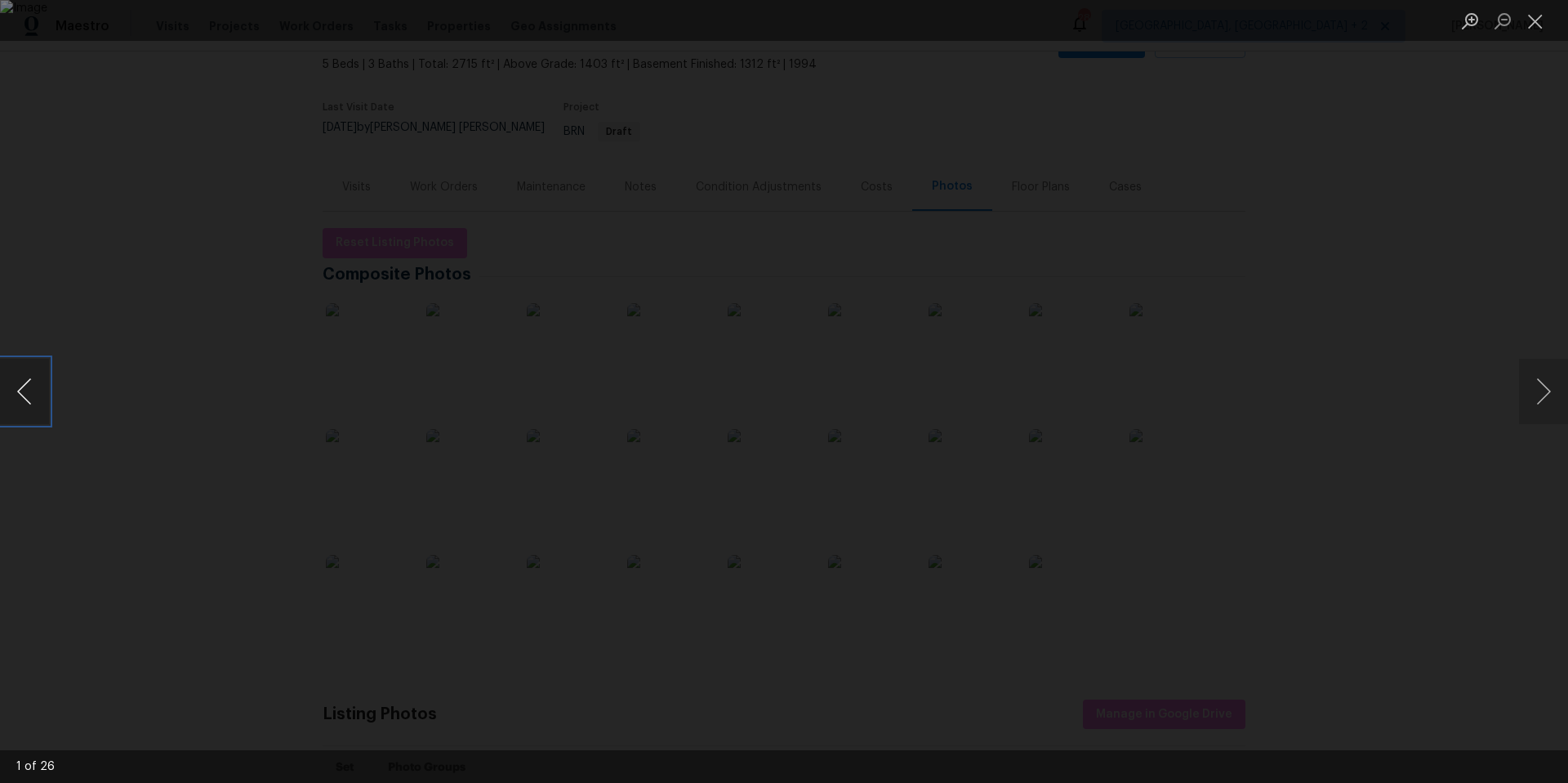
click at [25, 389] on button "Previous image" at bounding box center [24, 391] width 49 height 65
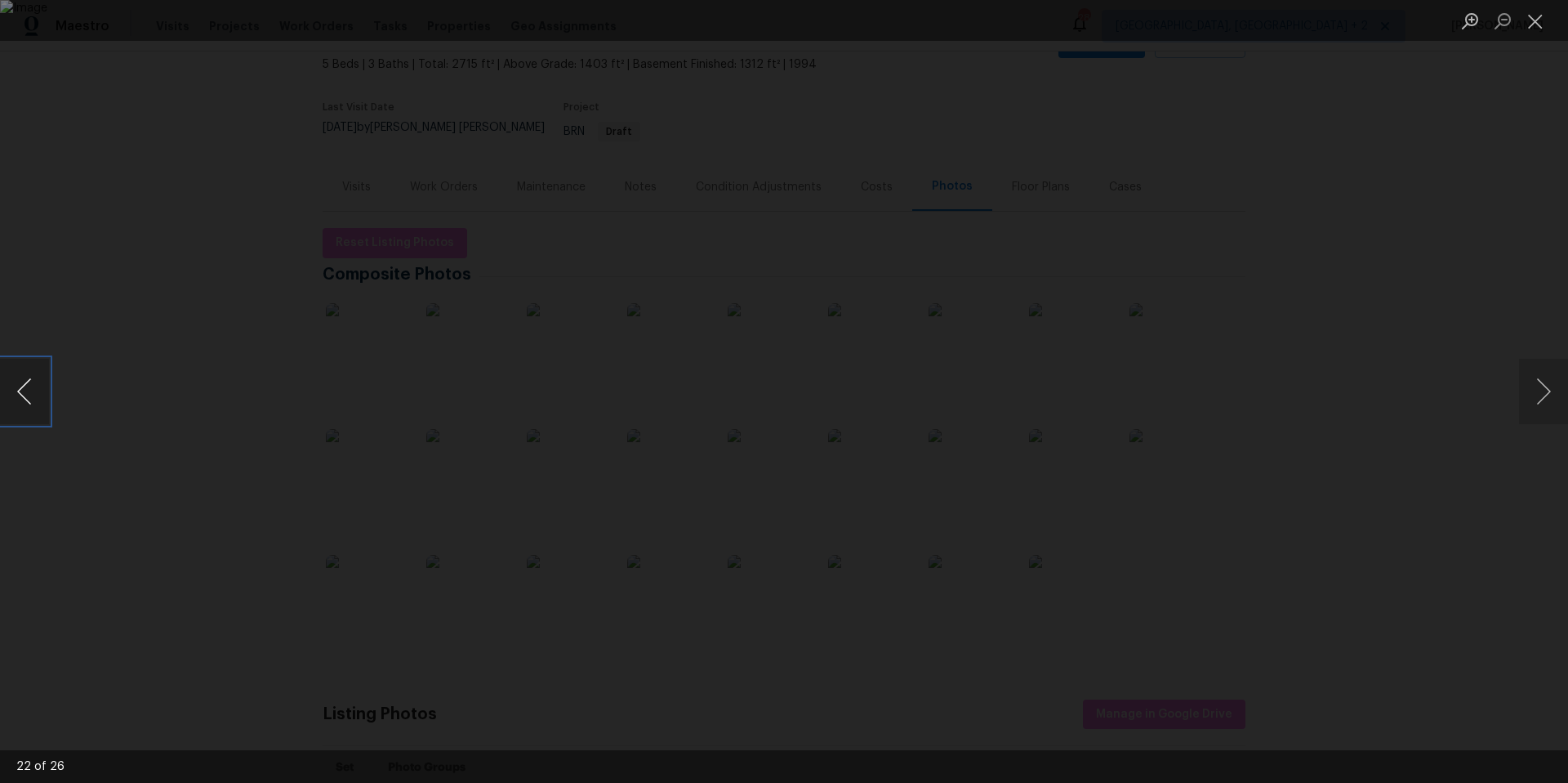
click at [25, 389] on button "Previous image" at bounding box center [24, 391] width 49 height 65
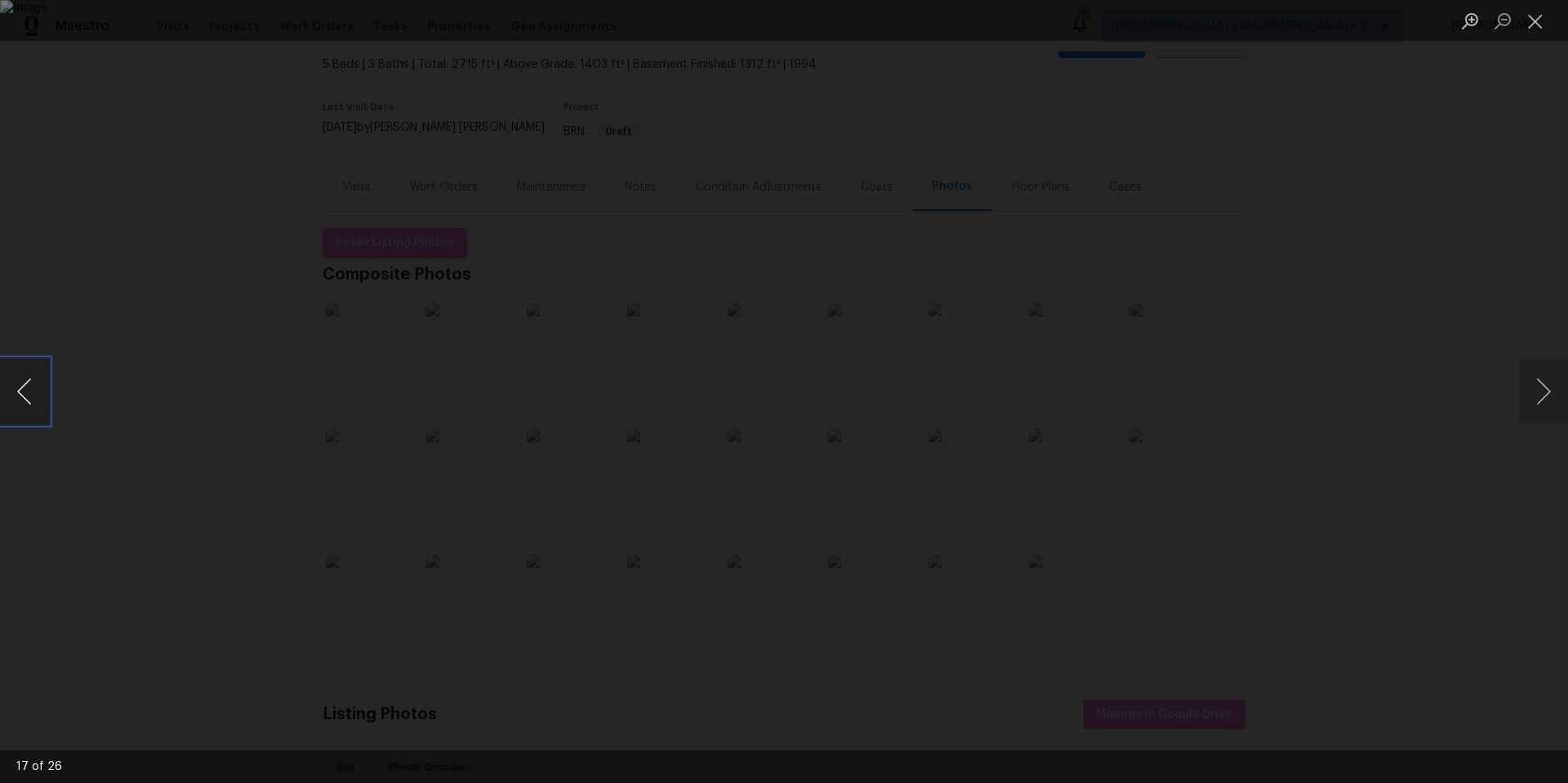
click at [25, 389] on button "Previous image" at bounding box center [24, 391] width 49 height 65
click at [1559, 387] on button "Next image" at bounding box center [1544, 391] width 49 height 65
click at [1546, 389] on button "Next image" at bounding box center [1544, 391] width 49 height 65
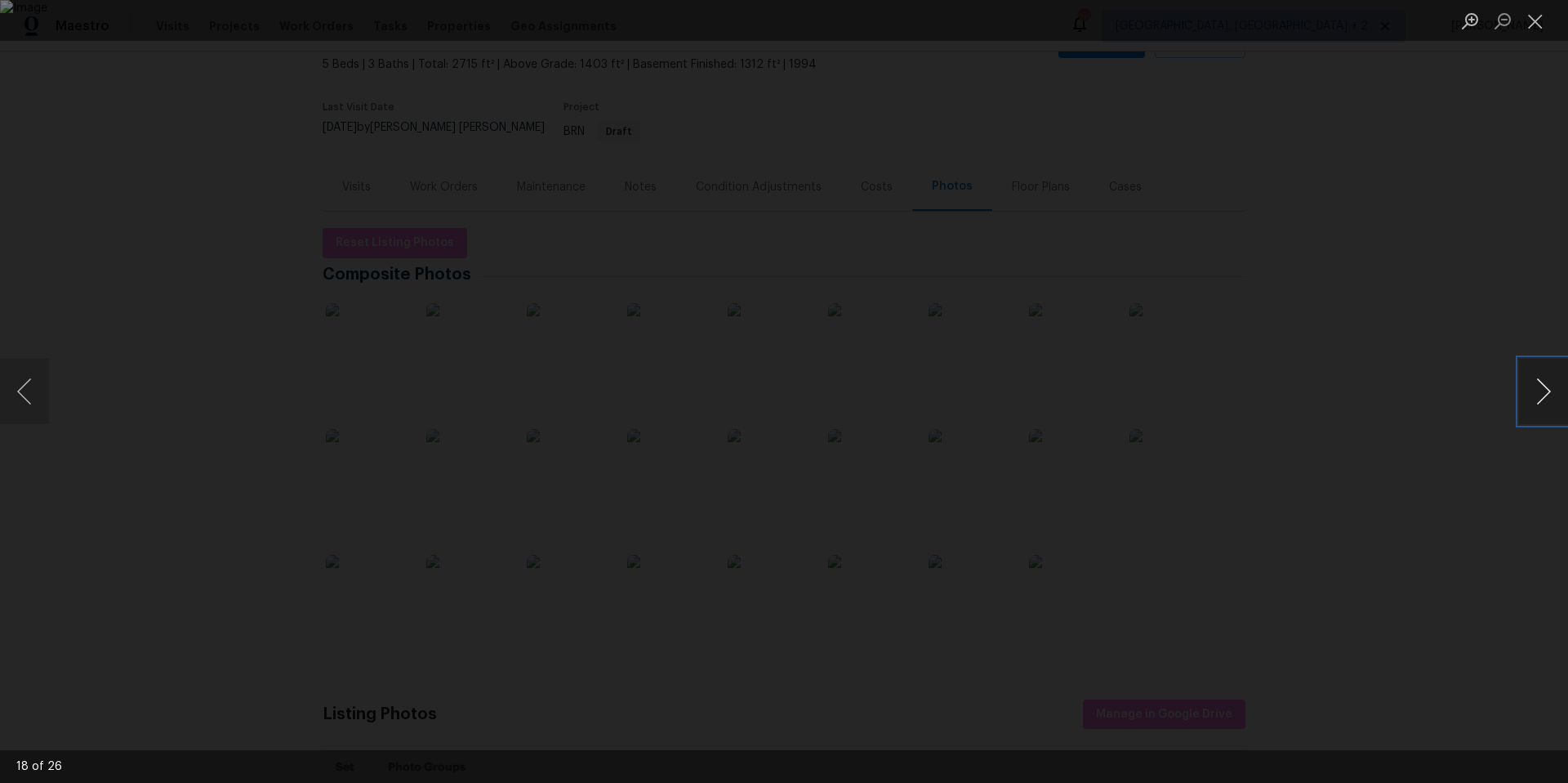
click at [1546, 389] on button "Next image" at bounding box center [1544, 391] width 49 height 65
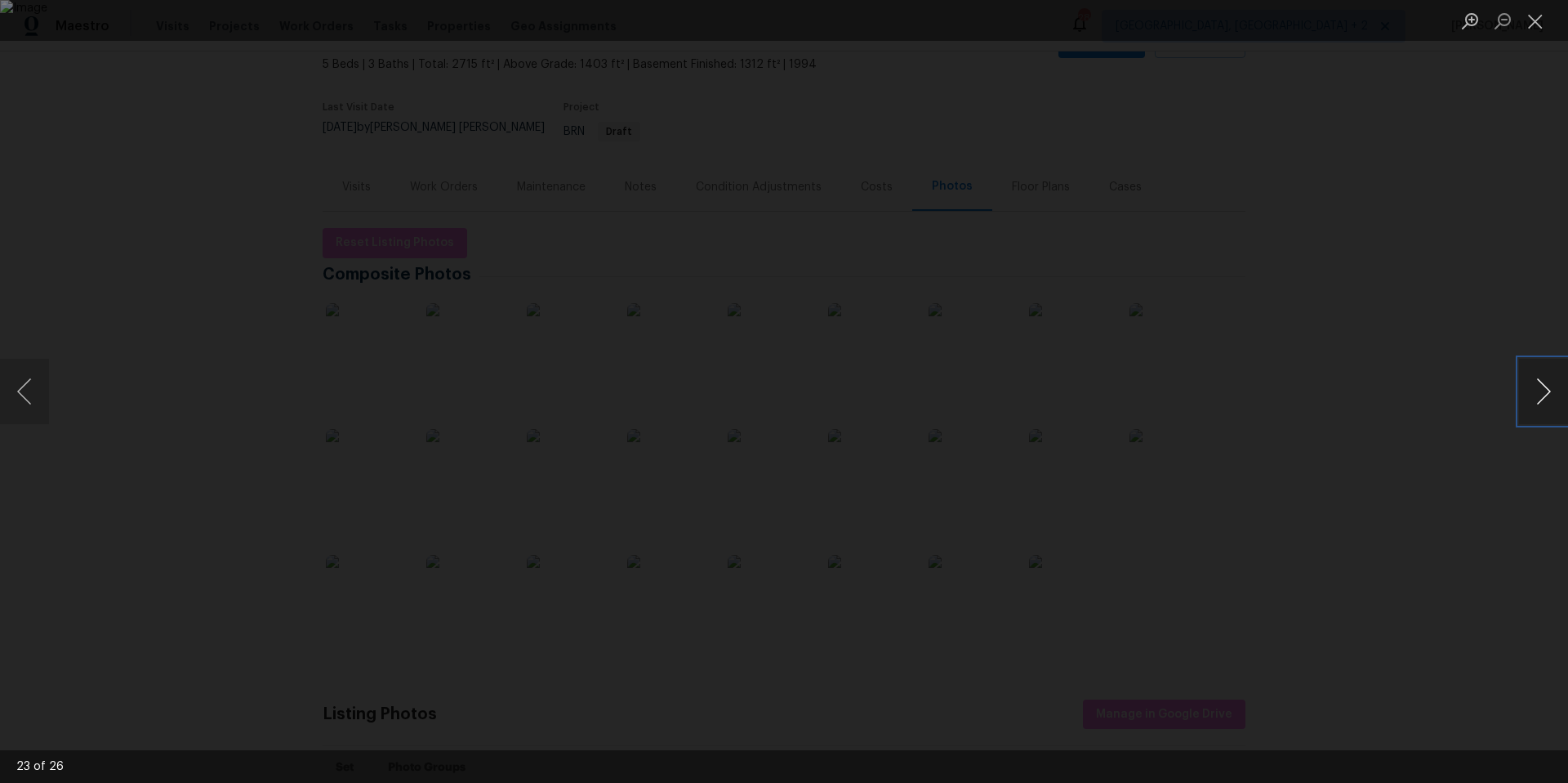
click at [1546, 389] on button "Next image" at bounding box center [1544, 391] width 49 height 65
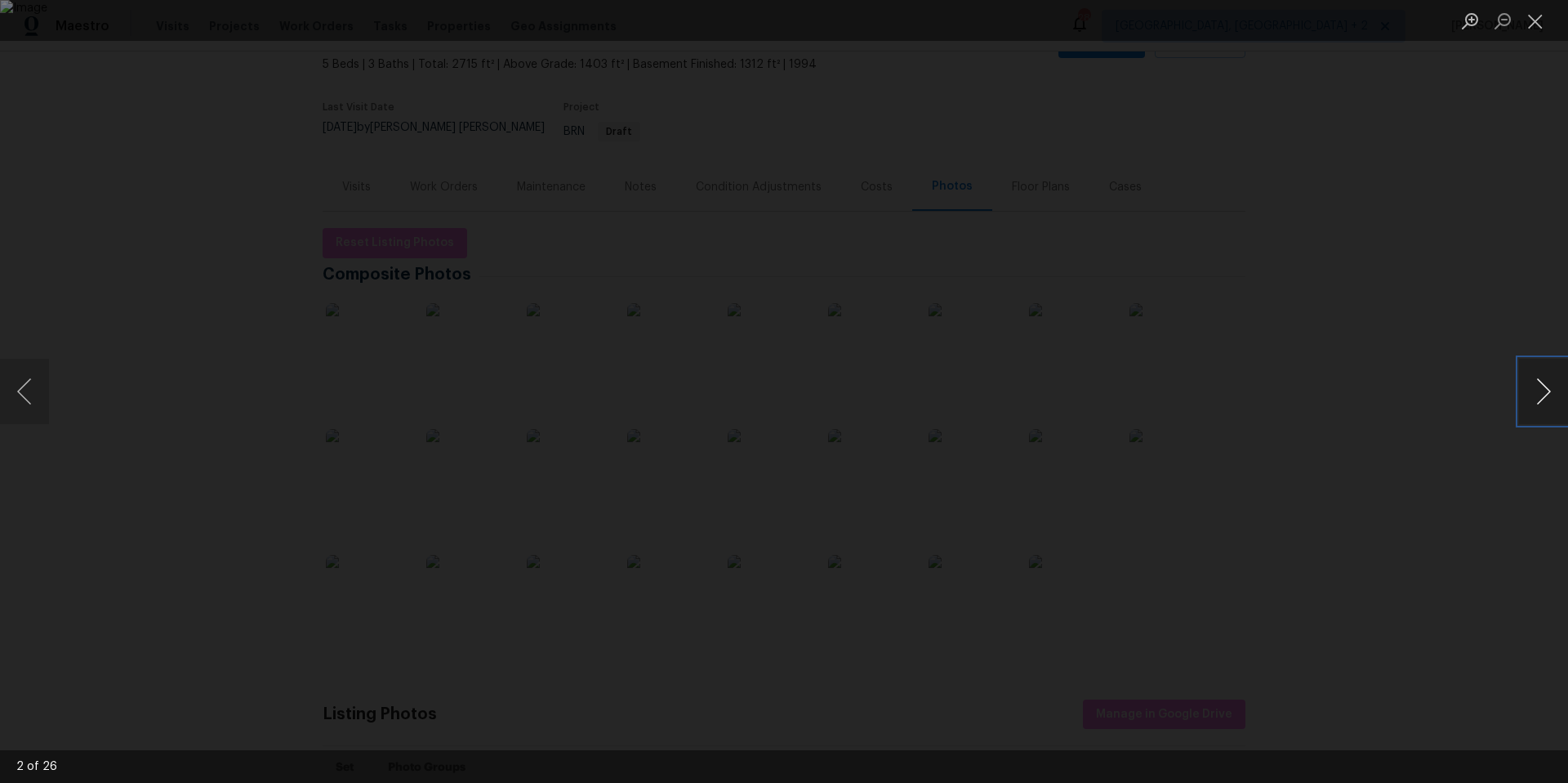
click at [1546, 389] on button "Next image" at bounding box center [1544, 391] width 49 height 65
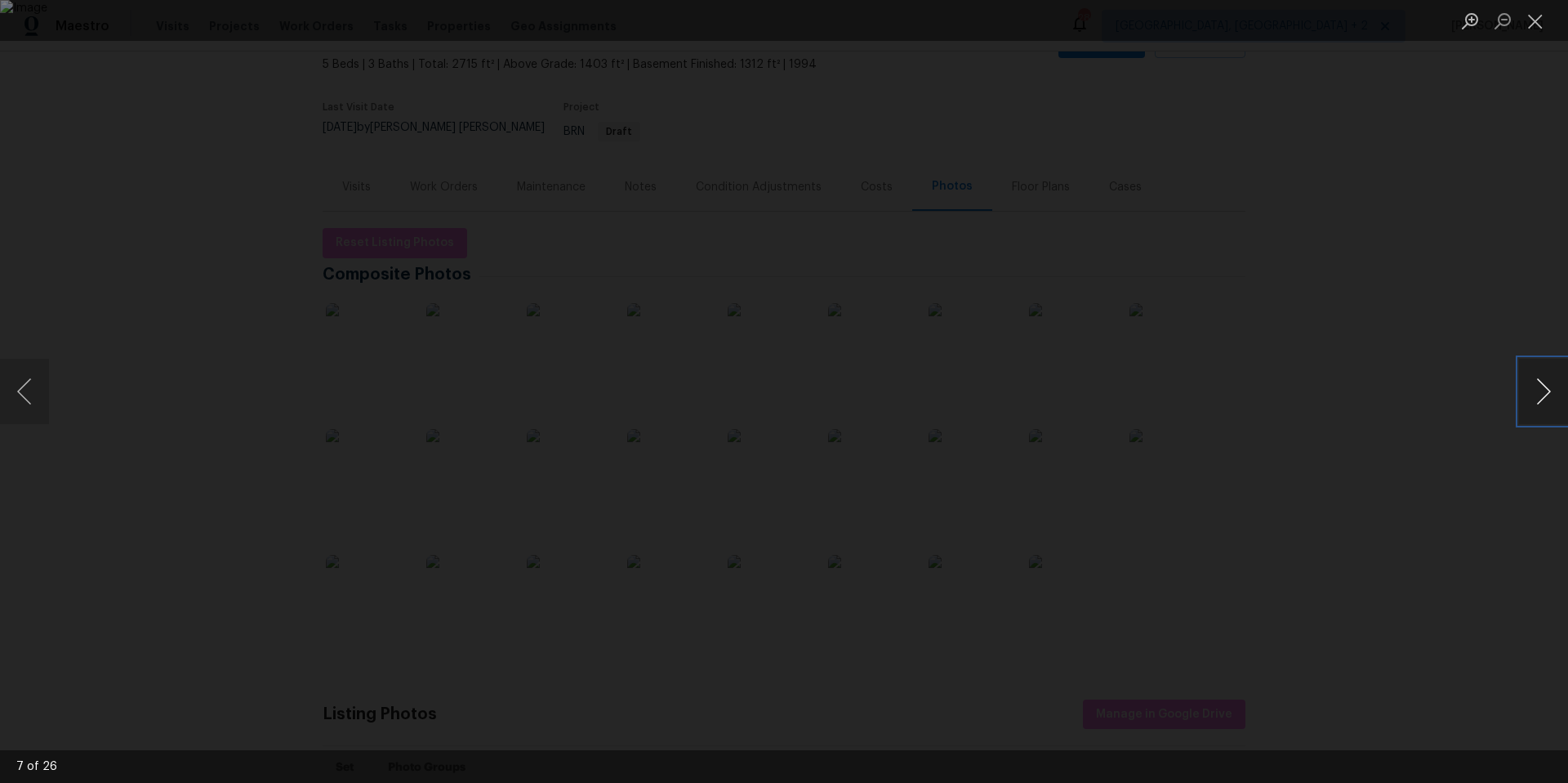
click at [1546, 389] on button "Next image" at bounding box center [1544, 391] width 49 height 65
click at [43, 405] on button "Previous image" at bounding box center [24, 391] width 49 height 65
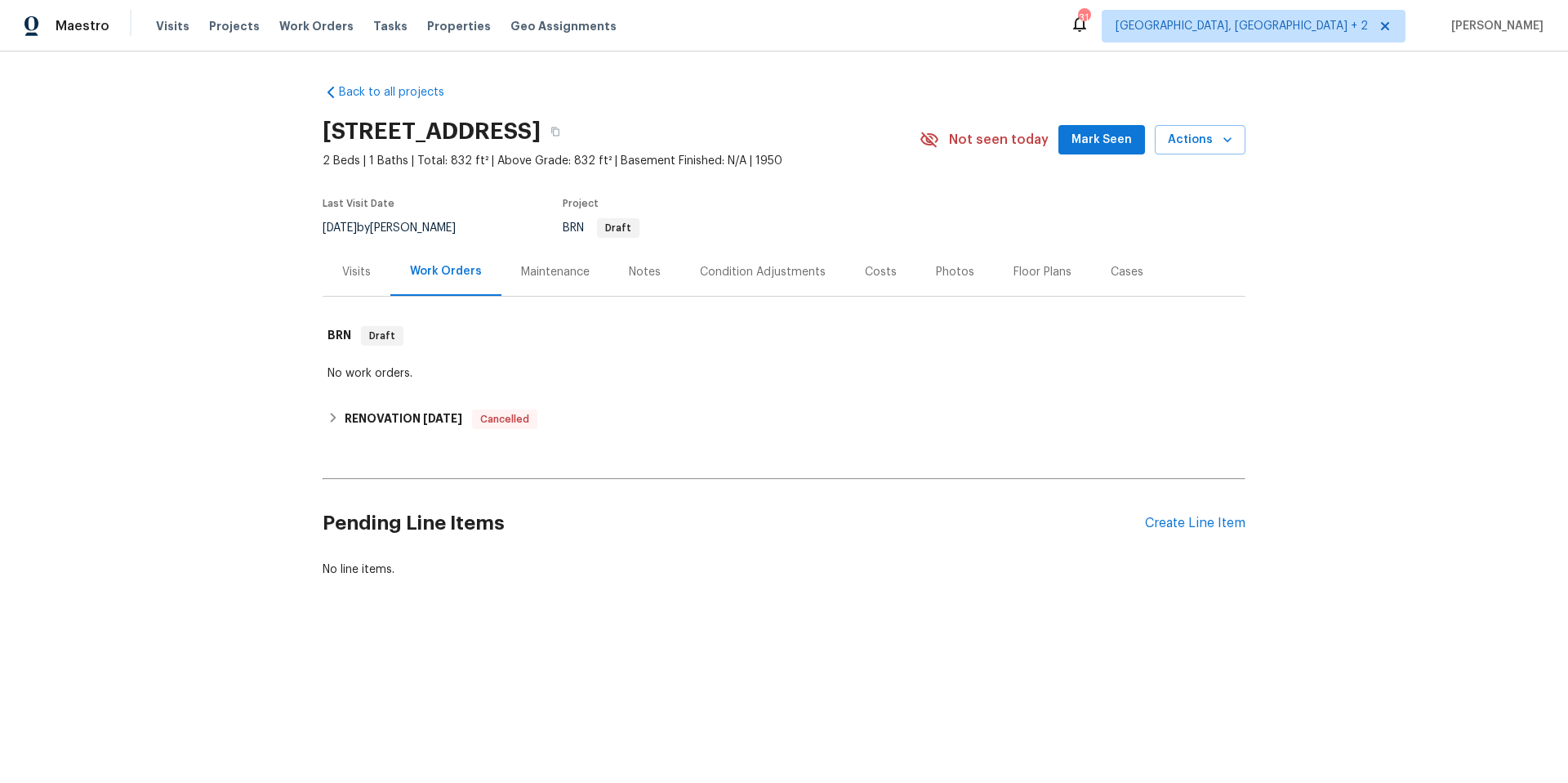
click at [875, 273] on div "Costs" at bounding box center [880, 271] width 32 height 17
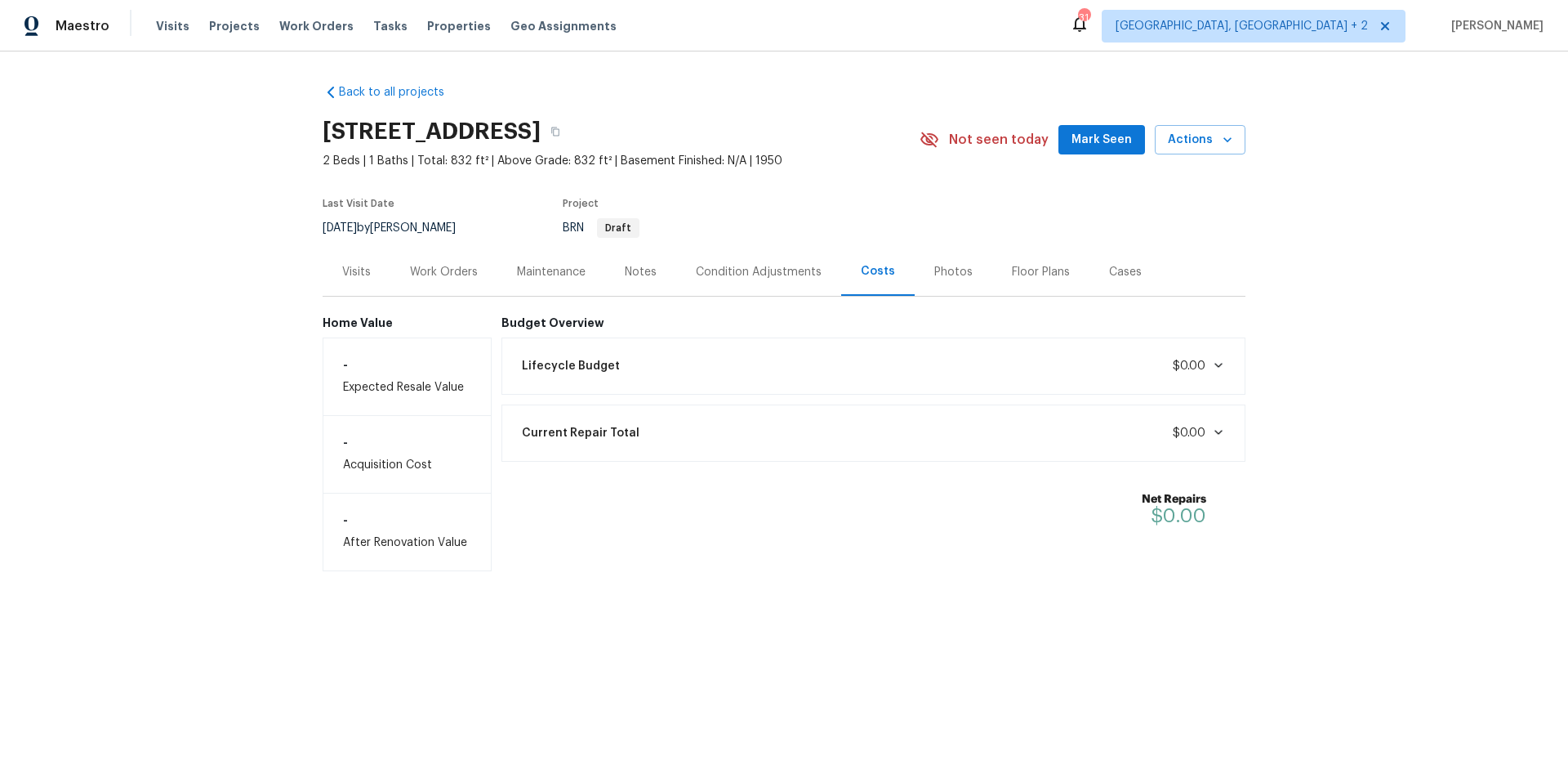
click at [1192, 433] on span "$0.00" at bounding box center [1188, 433] width 32 height 12
click at [1206, 359] on span at bounding box center [1216, 364] width 20 height 13
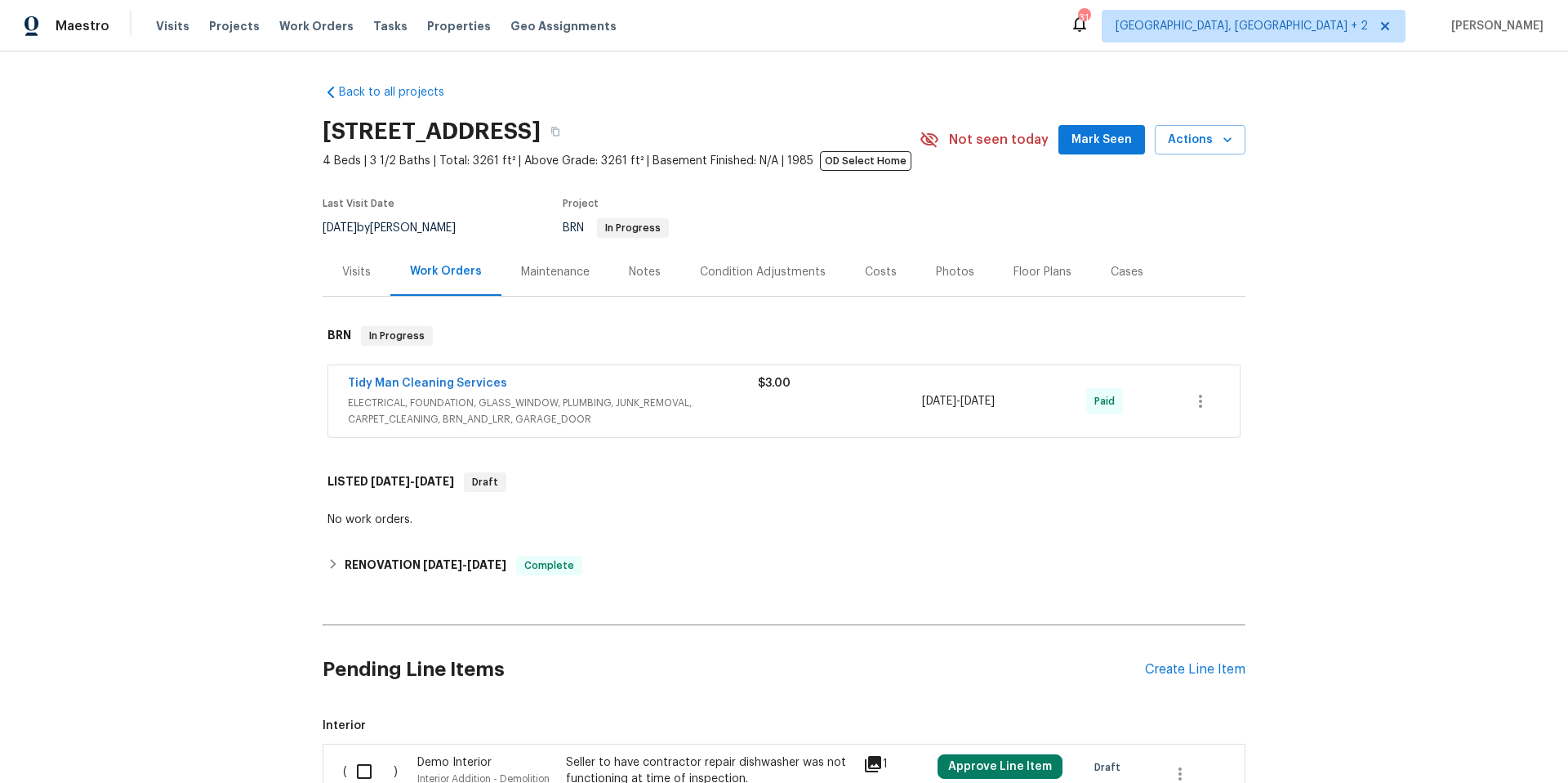
click at [864, 273] on div "Costs" at bounding box center [880, 271] width 32 height 17
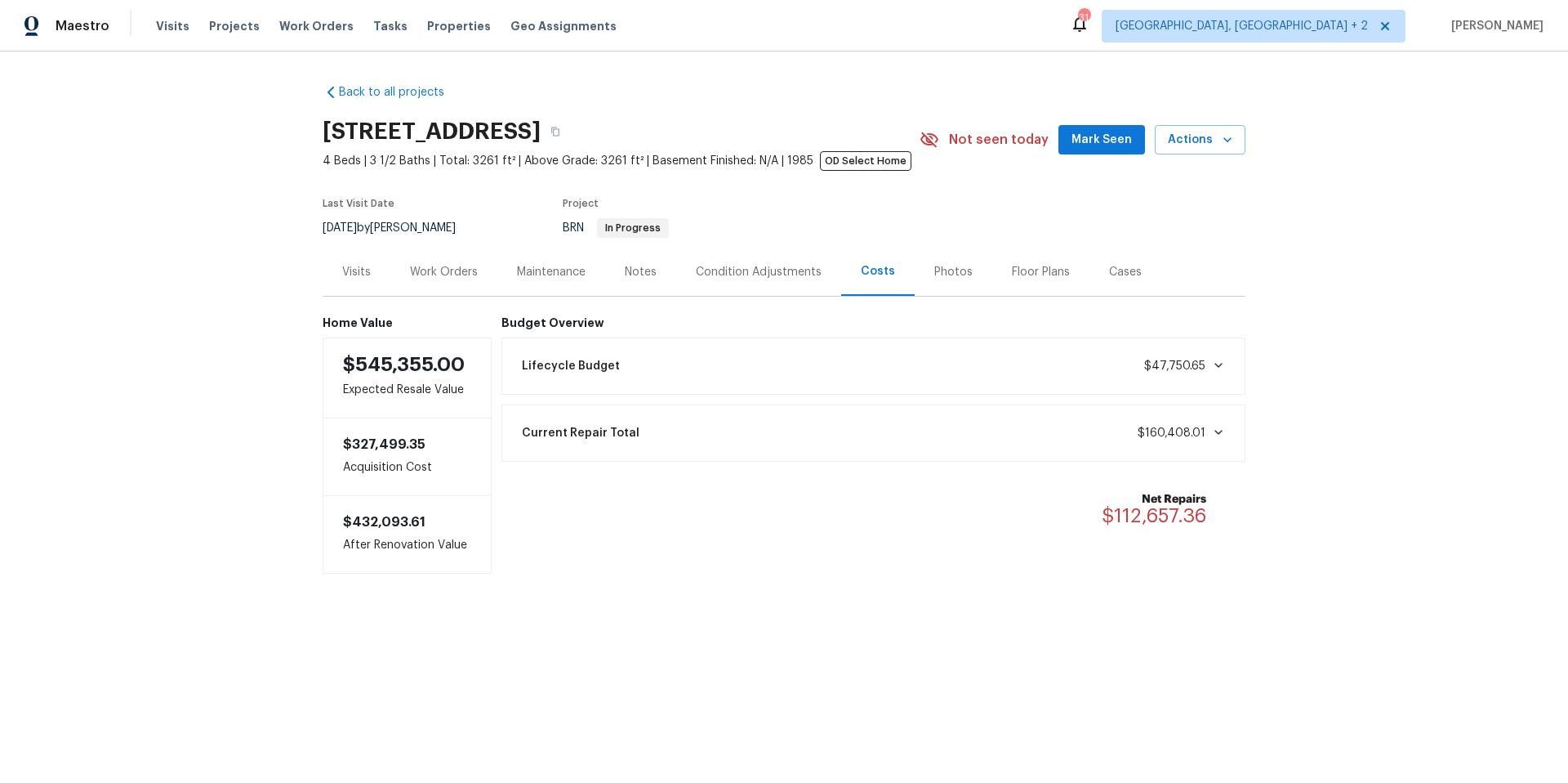
click at [1213, 431] on icon at bounding box center [1218, 432] width 13 height 13
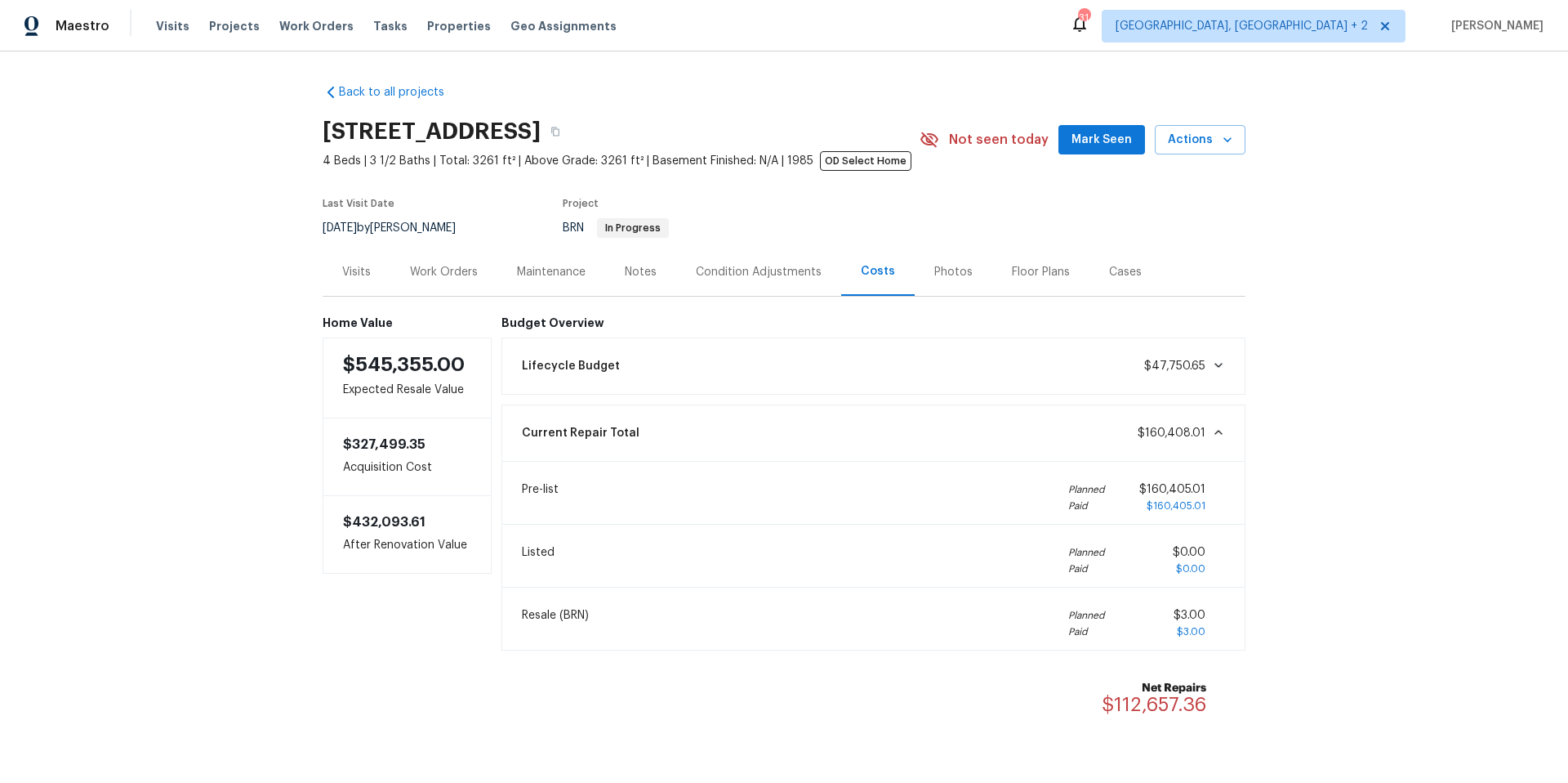
click at [1215, 433] on icon at bounding box center [1219, 432] width 8 height 5
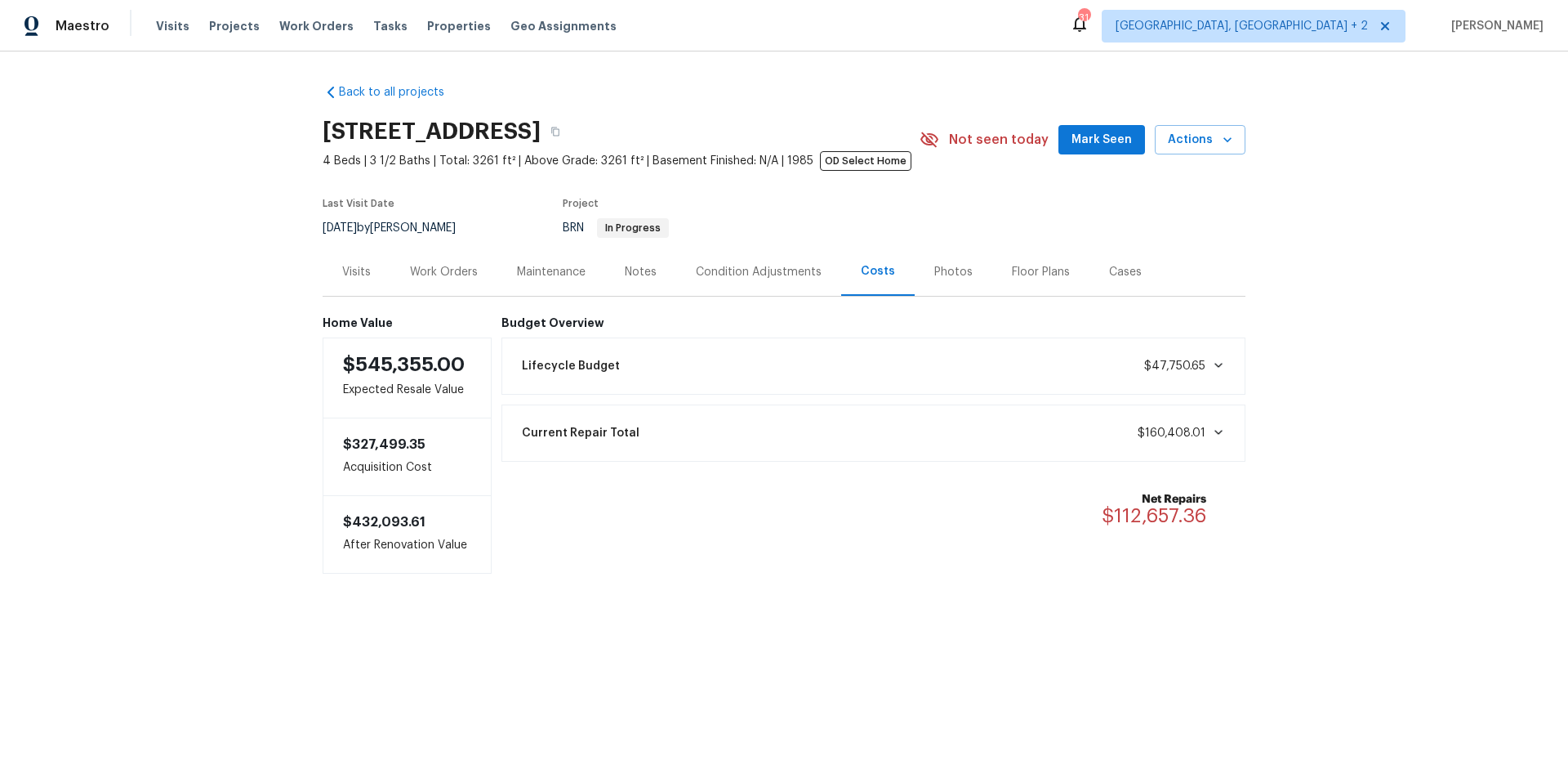
click at [1216, 443] on div "Current Repair Total $160,408.01" at bounding box center [874, 433] width 724 height 36
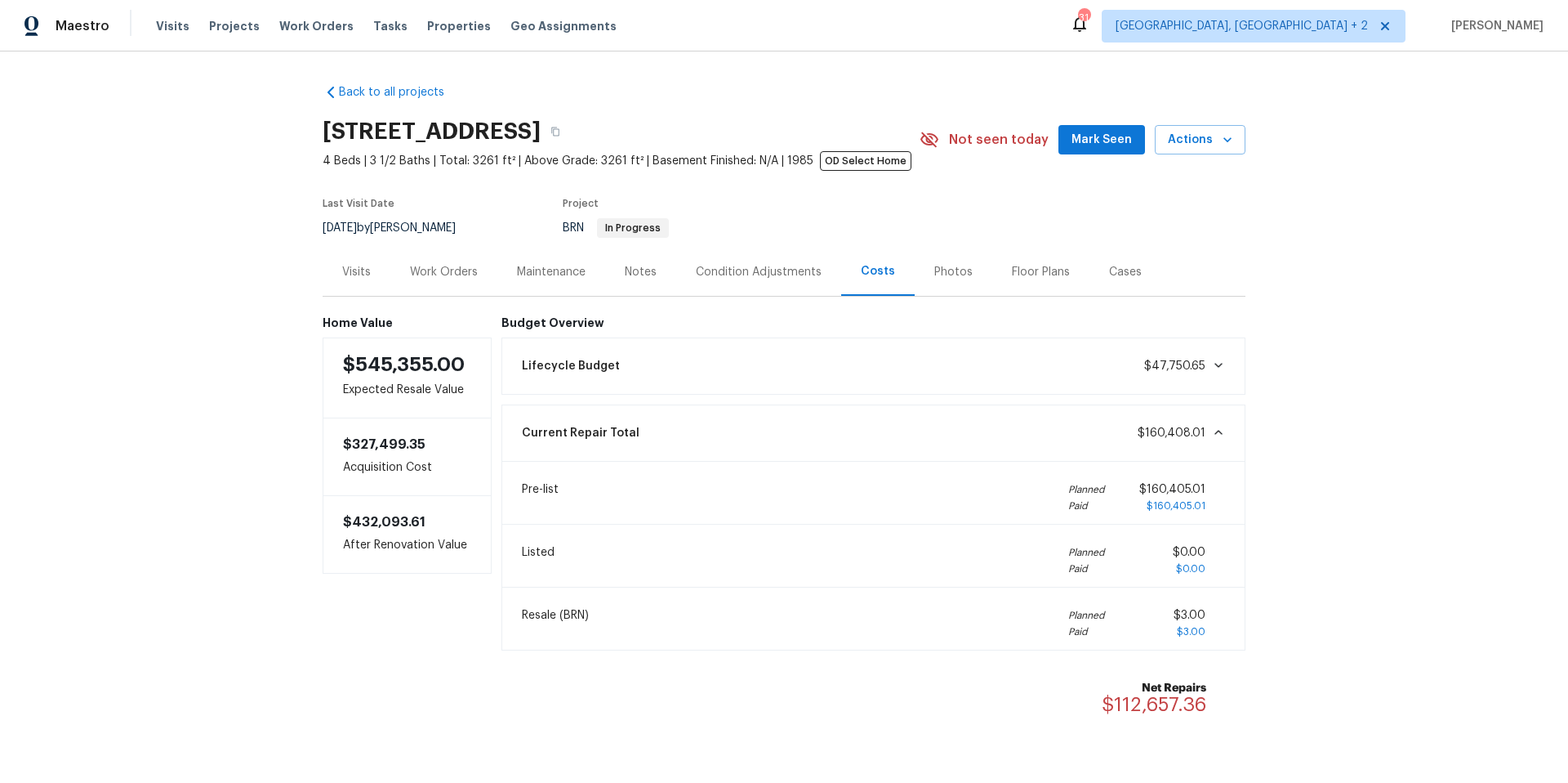
click at [1216, 438] on icon at bounding box center [1218, 432] width 13 height 13
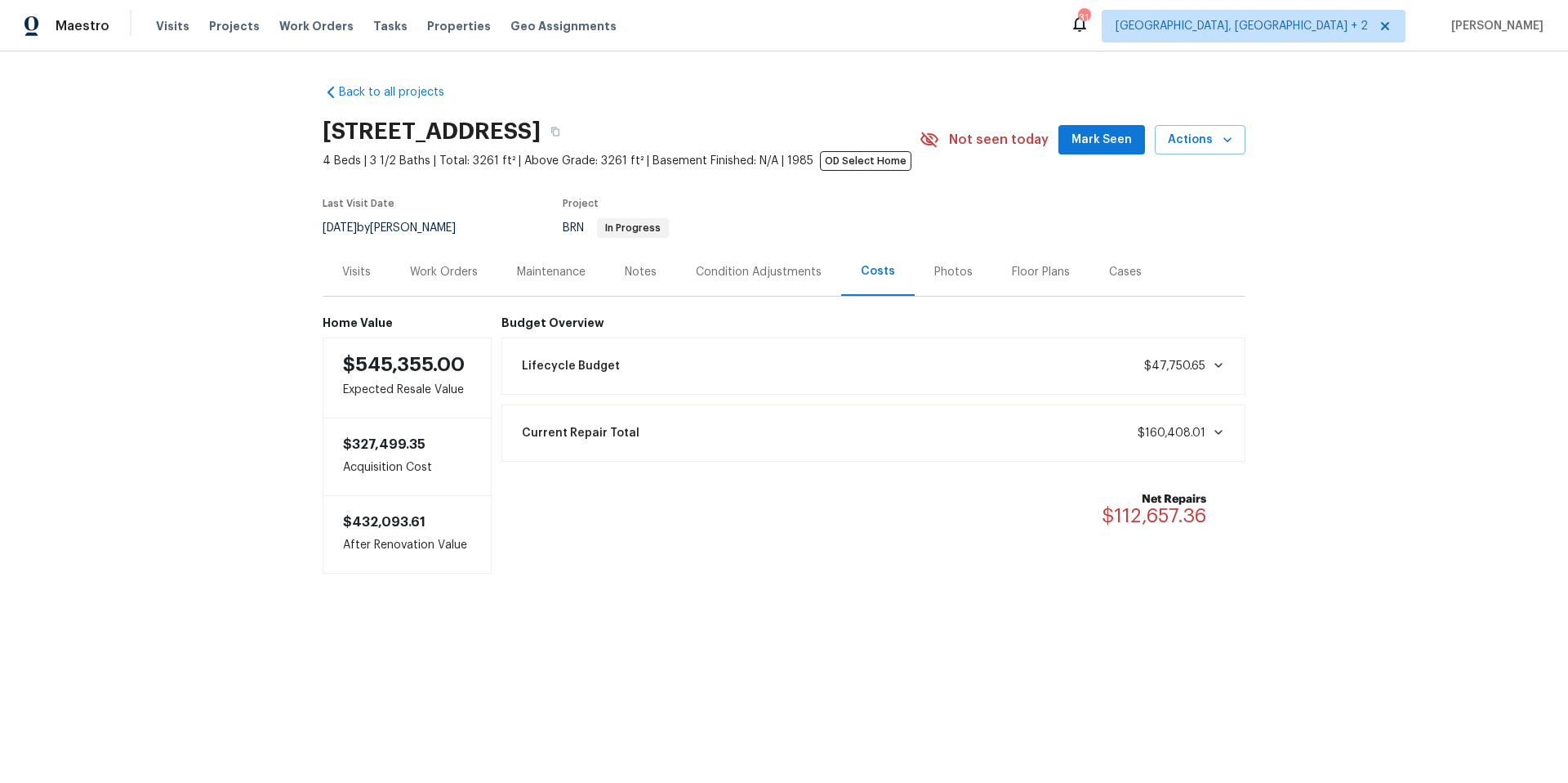
click at [447, 282] on div "Work Orders" at bounding box center [444, 271] width 107 height 48
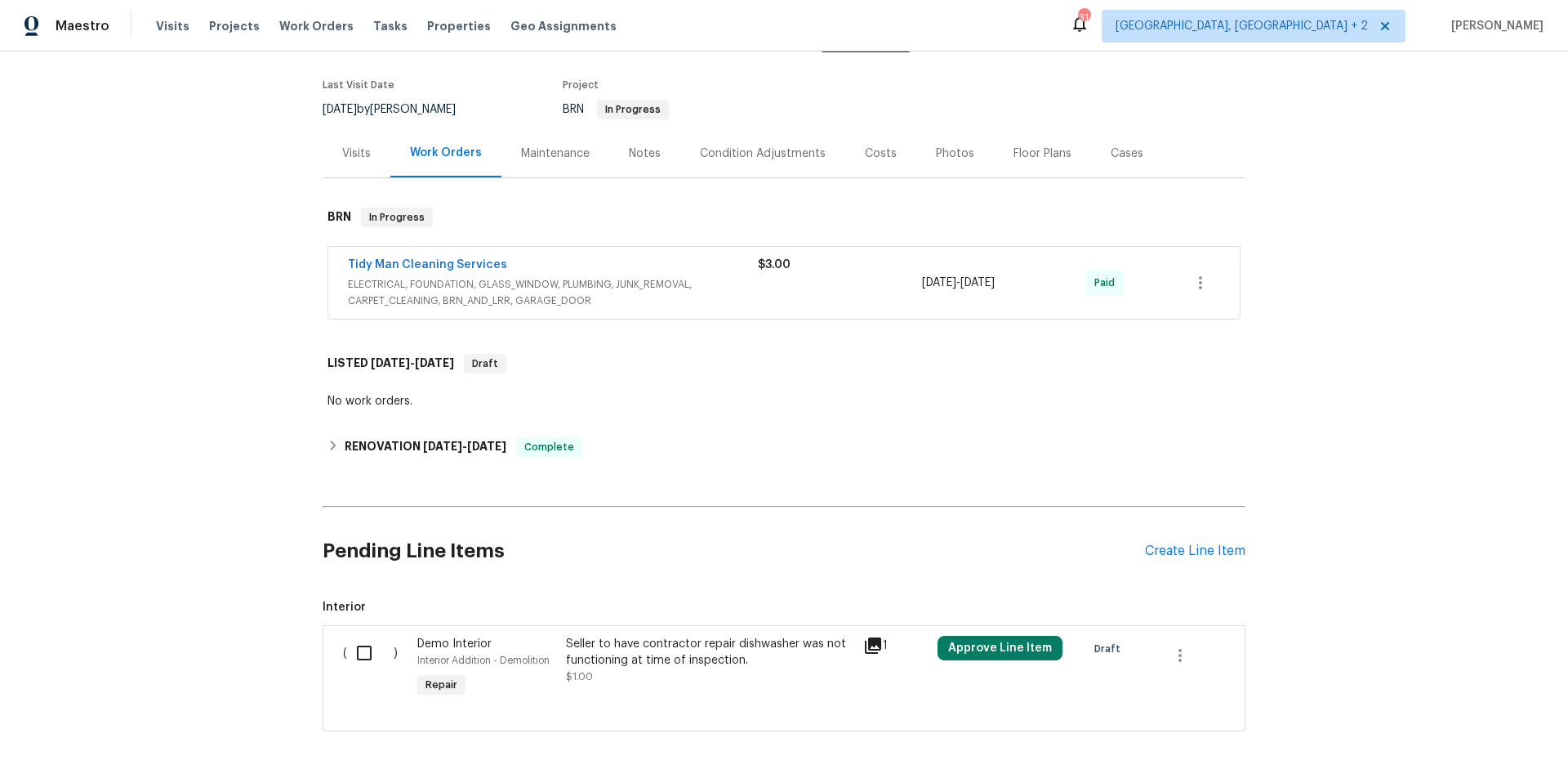
scroll to position [191, 0]
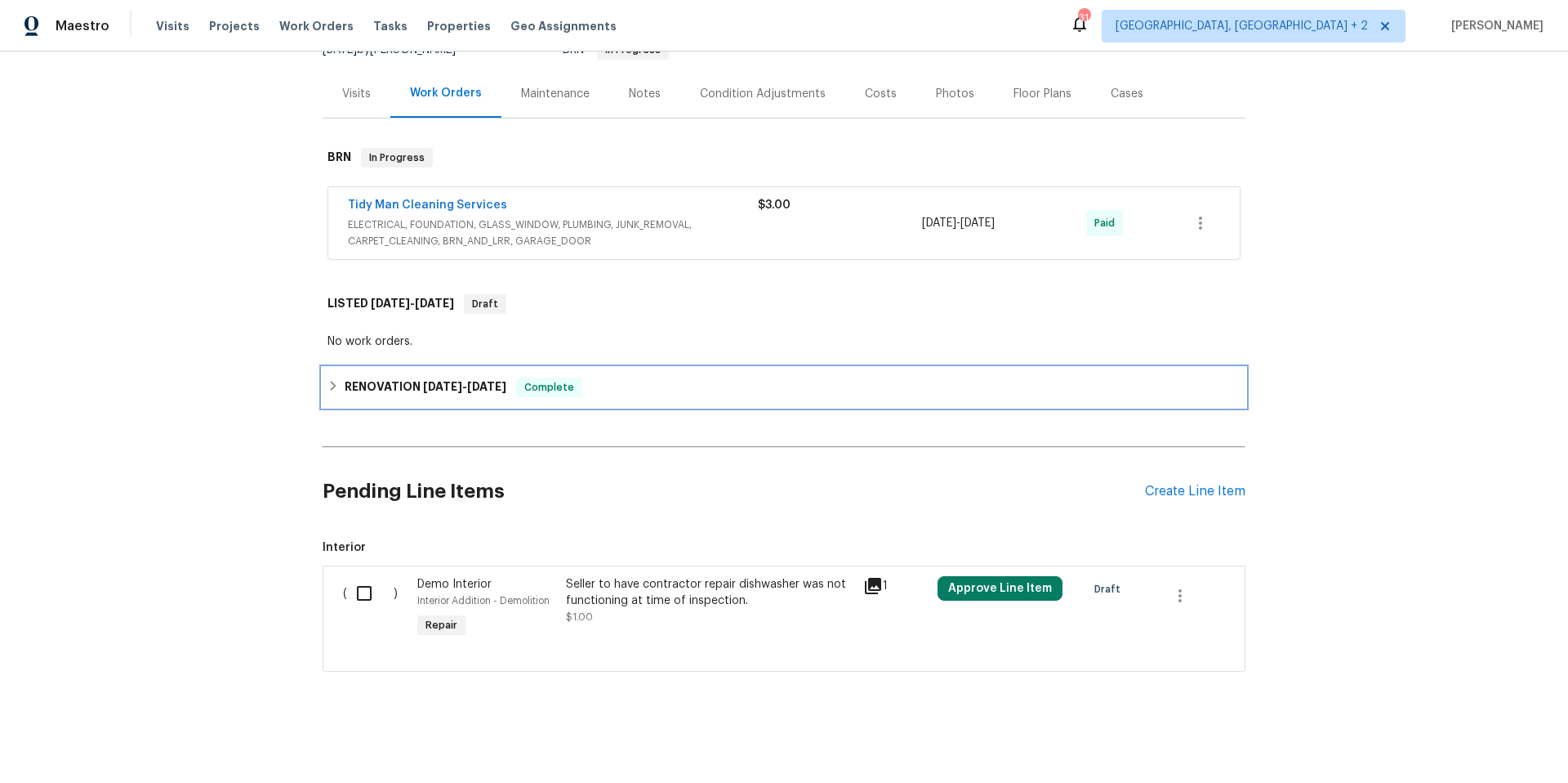
click at [344, 378] on h6 "RENOVATION [DATE] - [DATE]" at bounding box center [425, 388] width 162 height 20
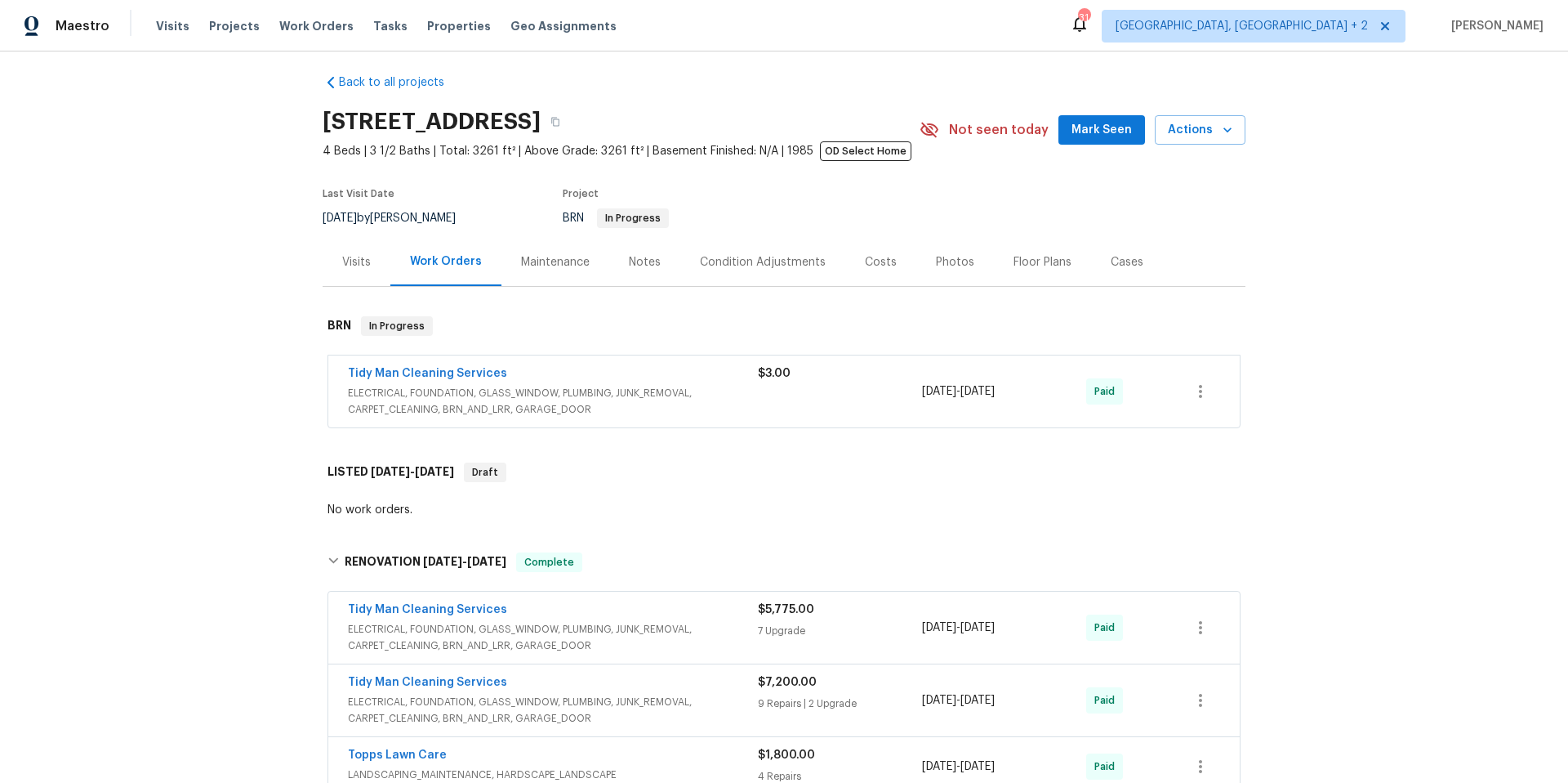
scroll to position [0, 0]
